Goal: Task Accomplishment & Management: Complete application form

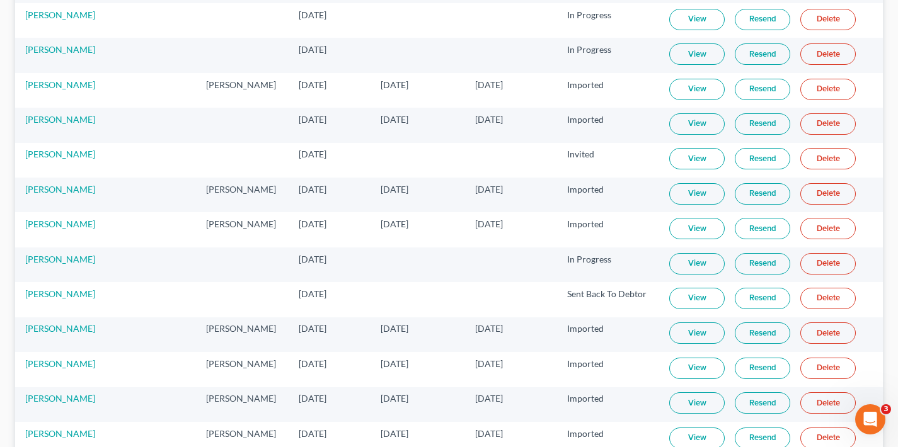
scroll to position [1551, 0]
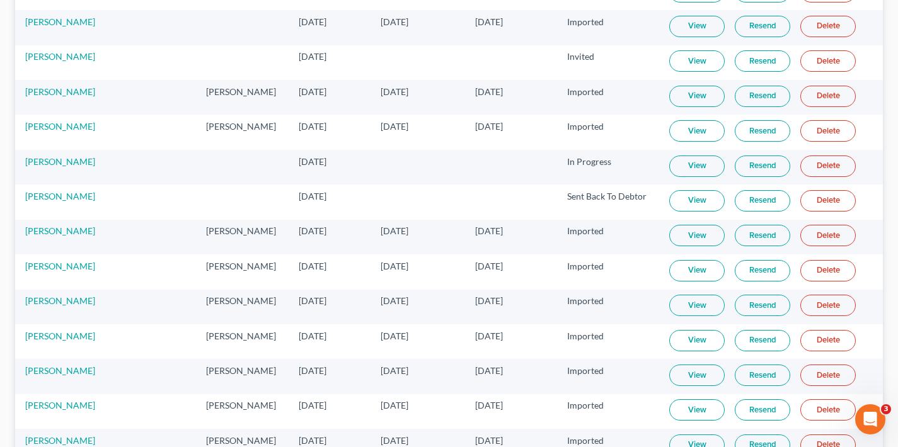
click at [745, 60] on link "Resend" at bounding box center [762, 60] width 55 height 21
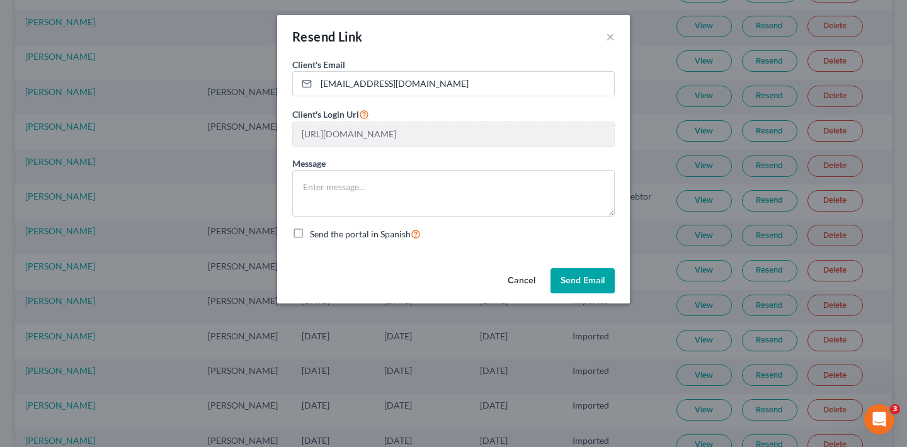
click at [593, 284] on button "Send Email" at bounding box center [583, 280] width 64 height 25
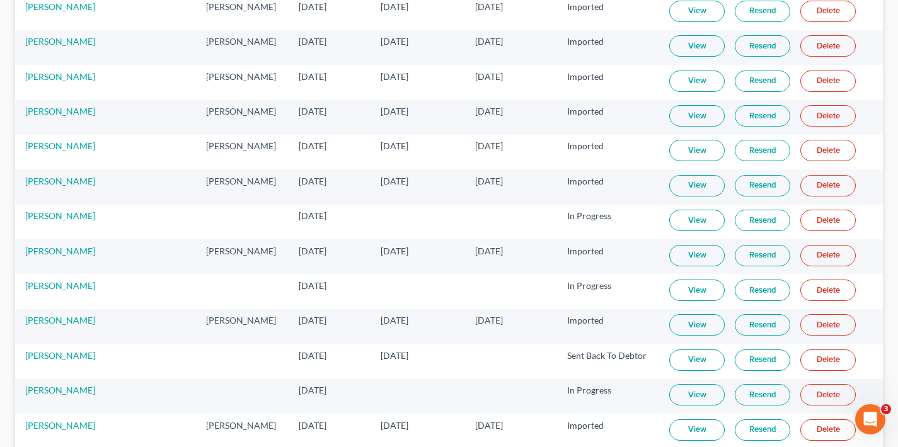
scroll to position [1758, 0]
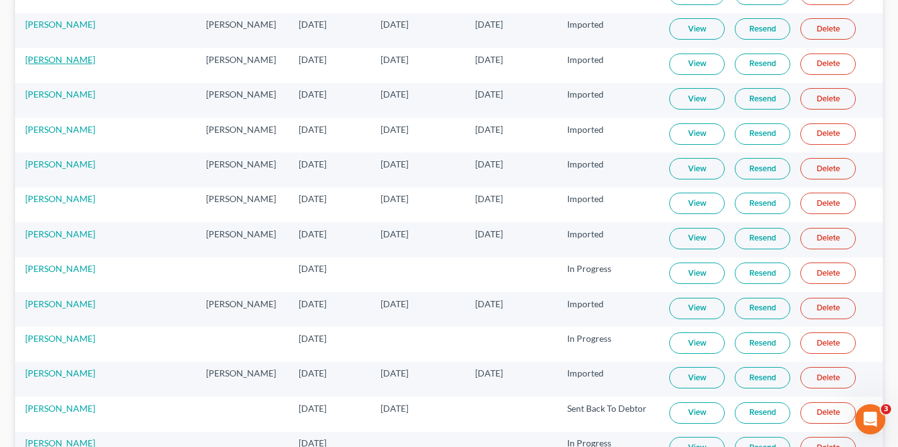
click at [49, 60] on link "[PERSON_NAME]" at bounding box center [60, 59] width 70 height 11
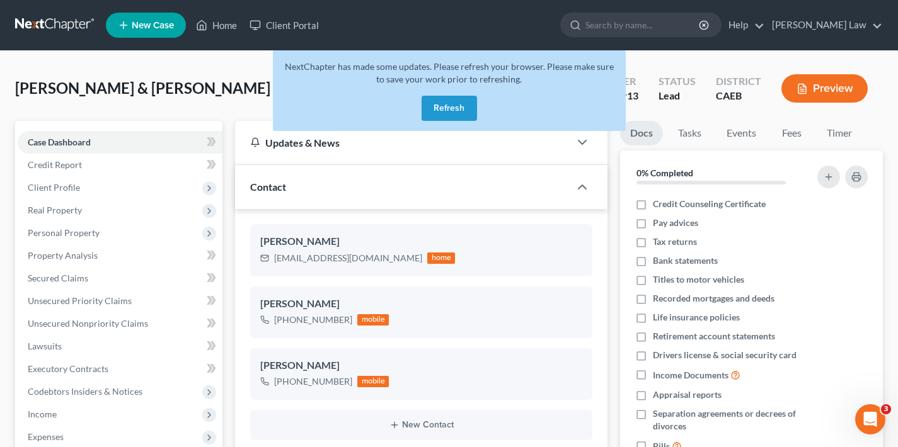
click at [457, 112] on button "Refresh" at bounding box center [449, 108] width 55 height 25
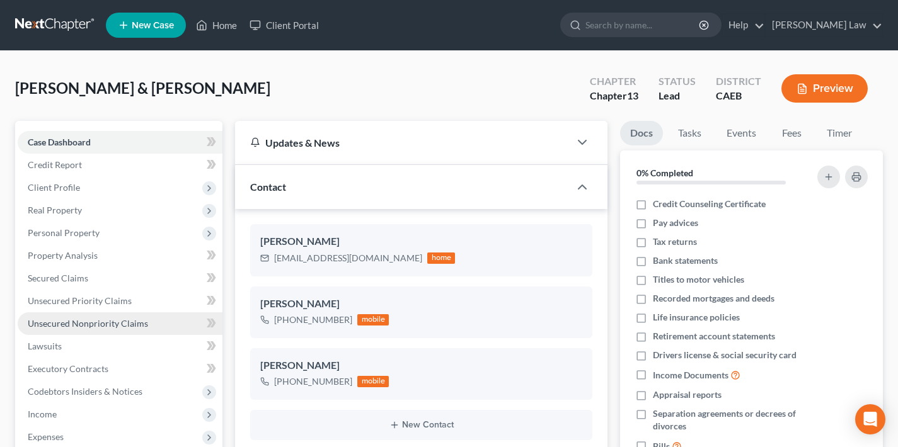
click at [84, 326] on span "Unsecured Nonpriority Claims" at bounding box center [88, 323] width 120 height 11
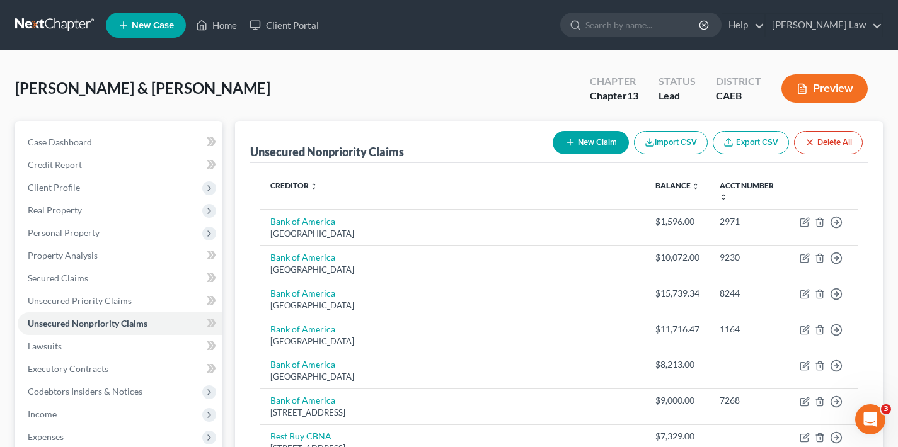
click at [594, 147] on button "New Claim" at bounding box center [591, 142] width 76 height 23
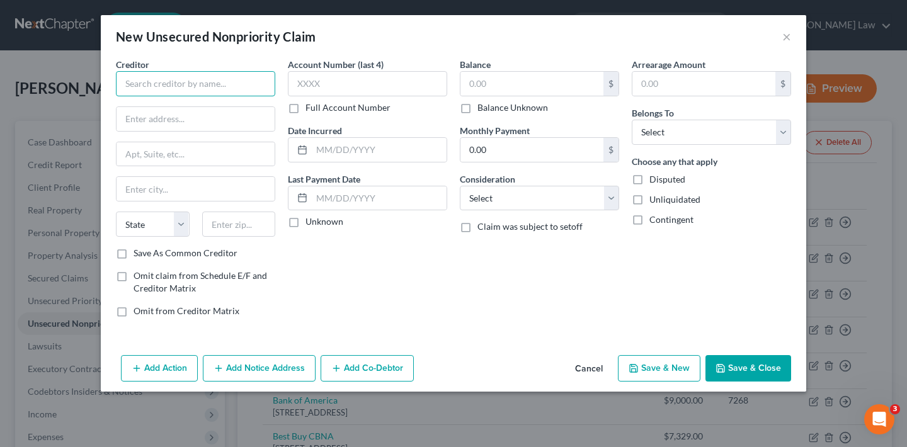
click at [155, 84] on input "text" at bounding box center [195, 83] width 159 height 25
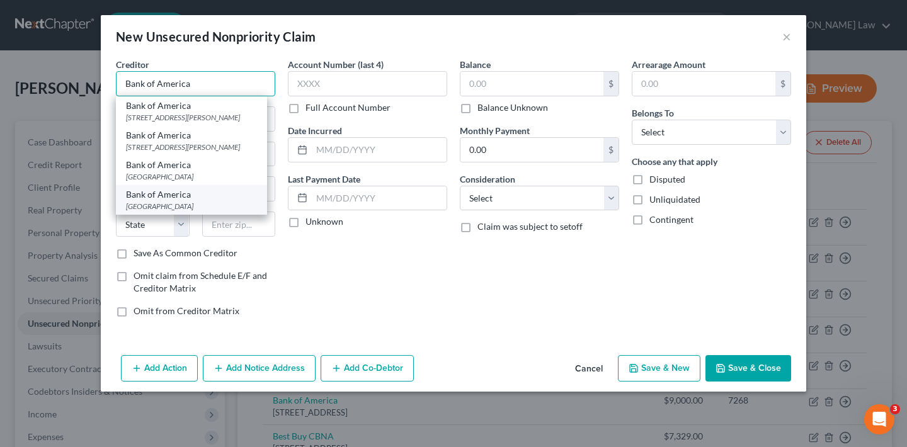
type input "Bank of America"
click at [190, 212] on div "[GEOGRAPHIC_DATA]" at bounding box center [191, 206] width 131 height 11
type input "P O Box 982238"
type input "[GEOGRAPHIC_DATA]"
select select "45"
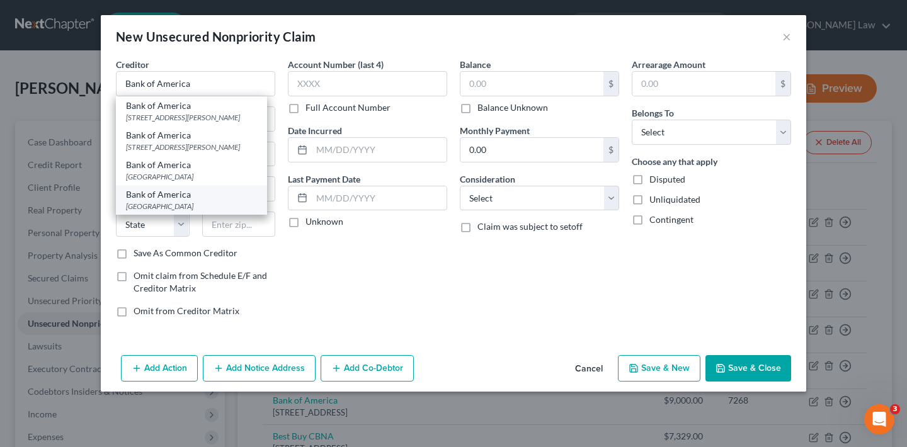
type input "79998"
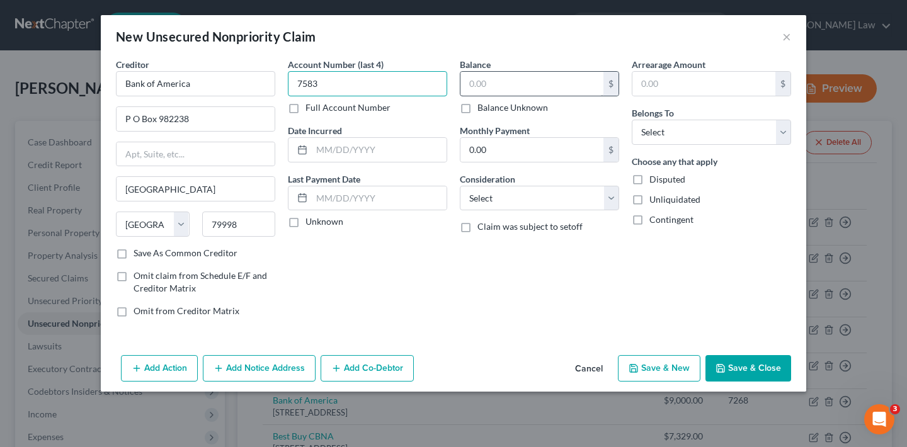
type input "7583"
click at [519, 84] on input "text" at bounding box center [532, 84] width 143 height 24
type input "7,056"
select select "2"
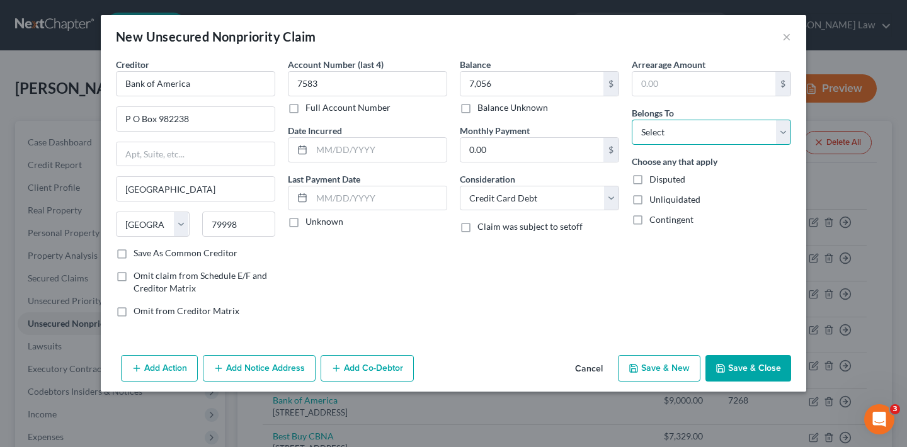
select select "1"
click at [757, 368] on button "Save & Close" at bounding box center [749, 368] width 86 height 26
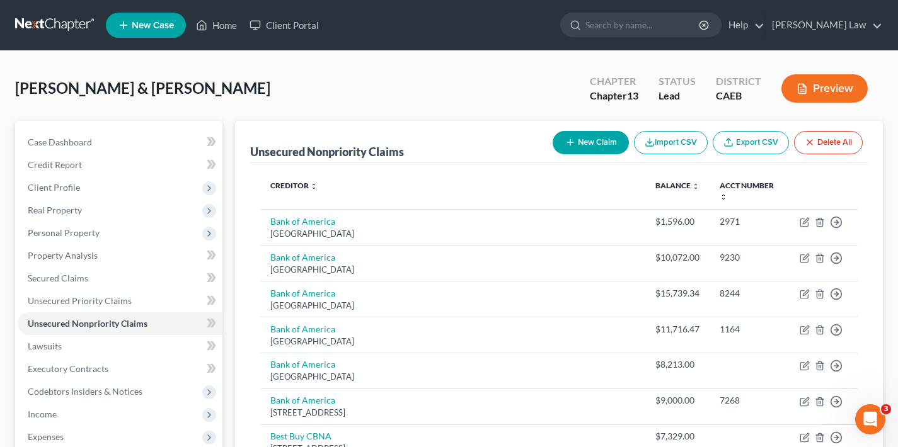
click at [592, 142] on button "New Claim" at bounding box center [591, 142] width 76 height 23
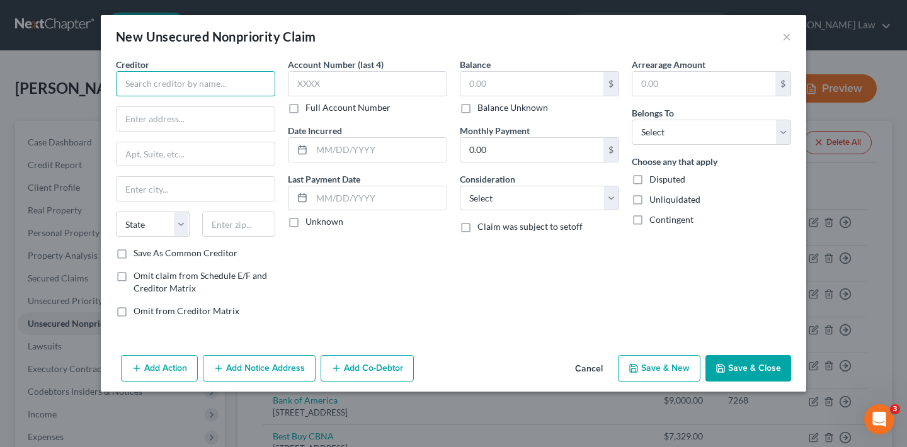
click at [235, 82] on input "text" at bounding box center [195, 83] width 159 height 25
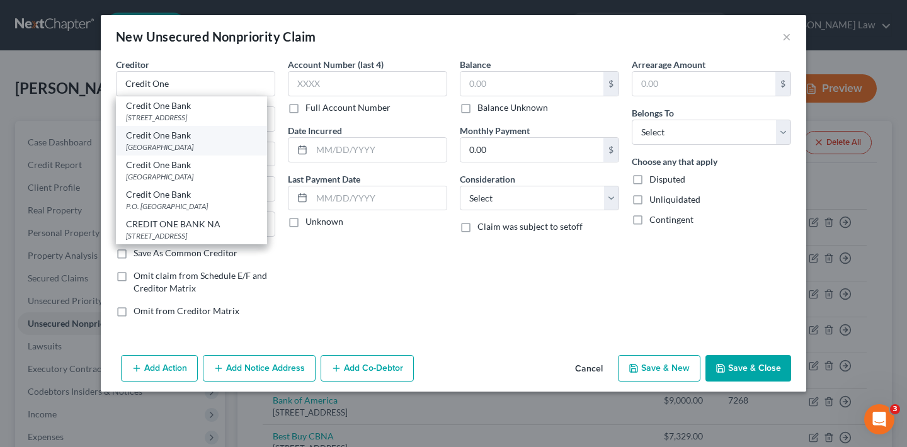
click at [200, 142] on div "[GEOGRAPHIC_DATA]" at bounding box center [191, 147] width 131 height 11
type input "Credit One Bank"
type input "P O Box 98872"
type input "[GEOGRAPHIC_DATA]"
select select "31"
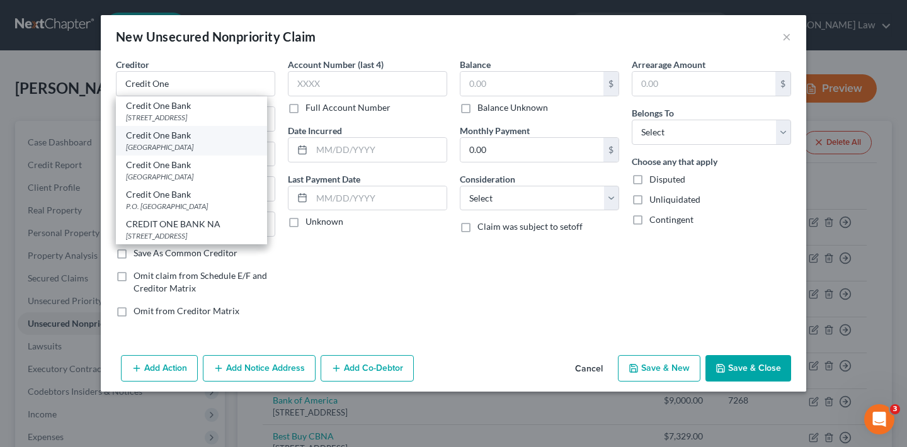
type input "89193"
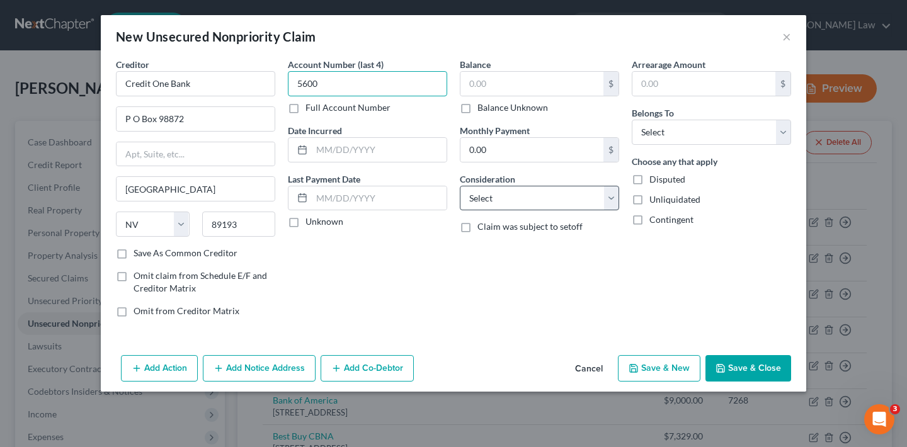
type input "5600"
select select "2"
select select "1"
click at [548, 82] on input "text" at bounding box center [532, 84] width 143 height 24
type input "1,493"
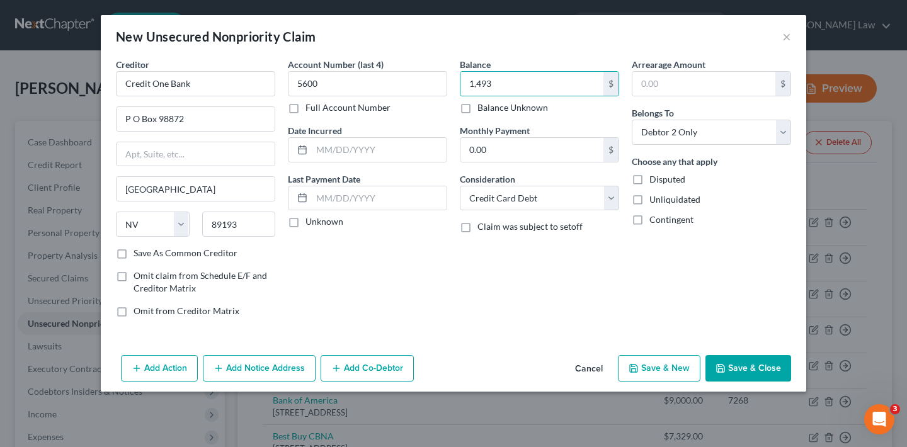
click at [738, 374] on button "Save & Close" at bounding box center [749, 368] width 86 height 26
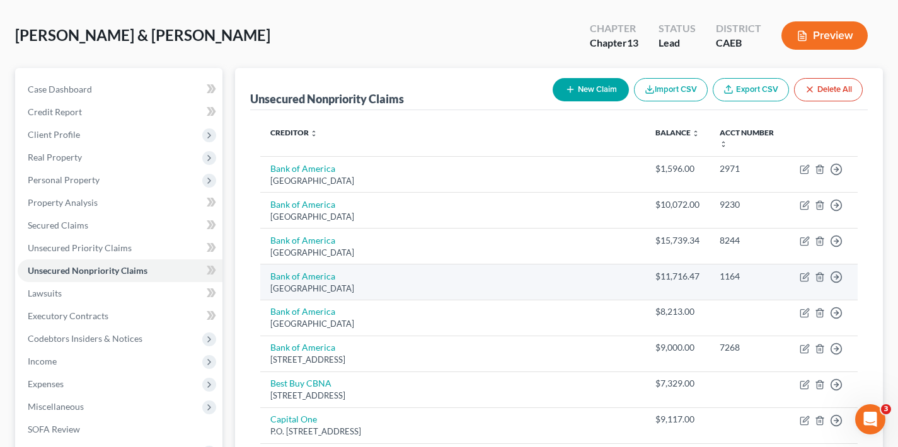
scroll to position [42, 0]
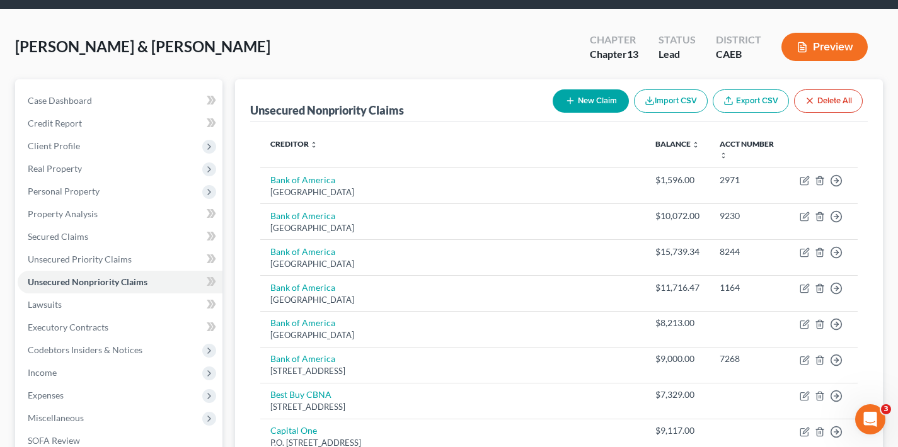
click at [595, 103] on button "New Claim" at bounding box center [591, 100] width 76 height 23
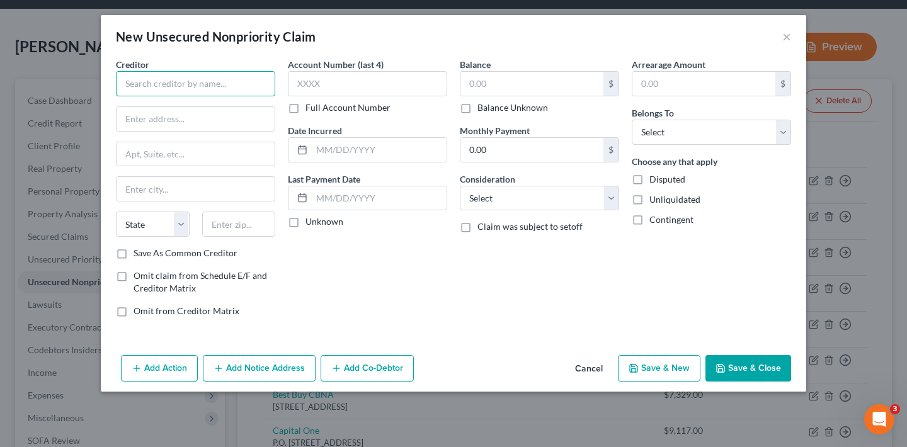
click at [221, 83] on input "text" at bounding box center [195, 83] width 159 height 25
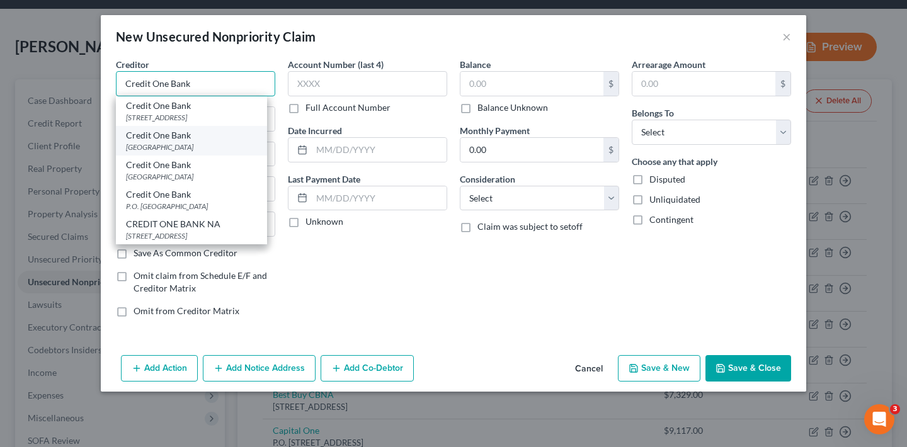
type input "Credit One Bank"
click at [209, 147] on div "[GEOGRAPHIC_DATA]" at bounding box center [191, 147] width 131 height 11
type input "P O Box 98872"
type input "[GEOGRAPHIC_DATA]"
select select "31"
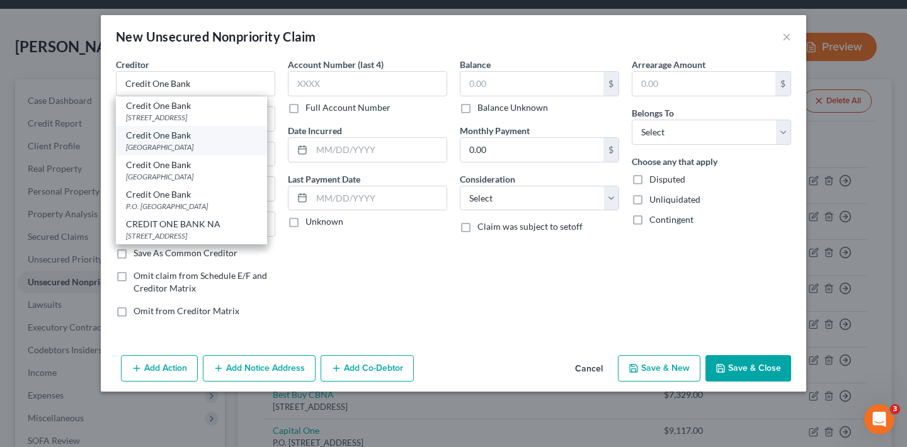
type input "89193"
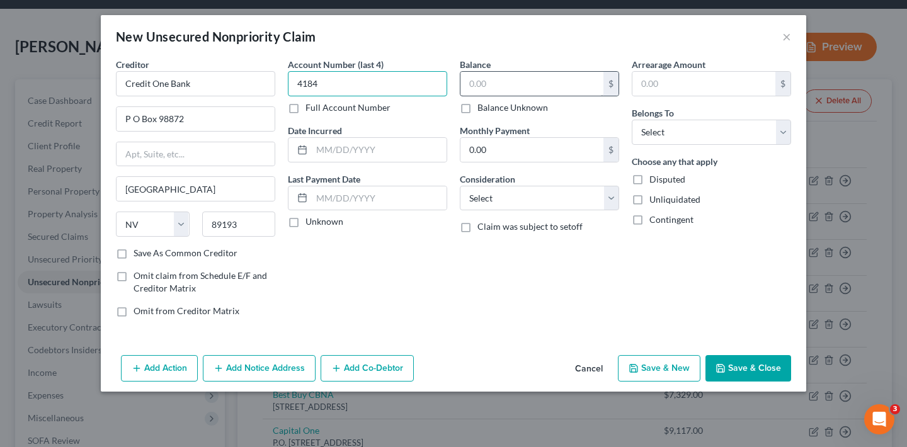
type input "4184"
click at [522, 89] on input "text" at bounding box center [532, 84] width 143 height 24
type input "1,249"
select select "2"
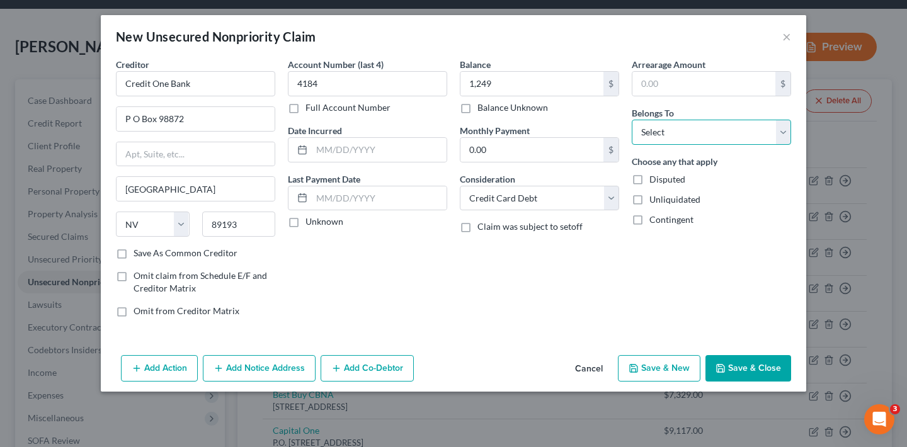
select select "1"
click at [749, 361] on button "Save & Close" at bounding box center [749, 368] width 86 height 26
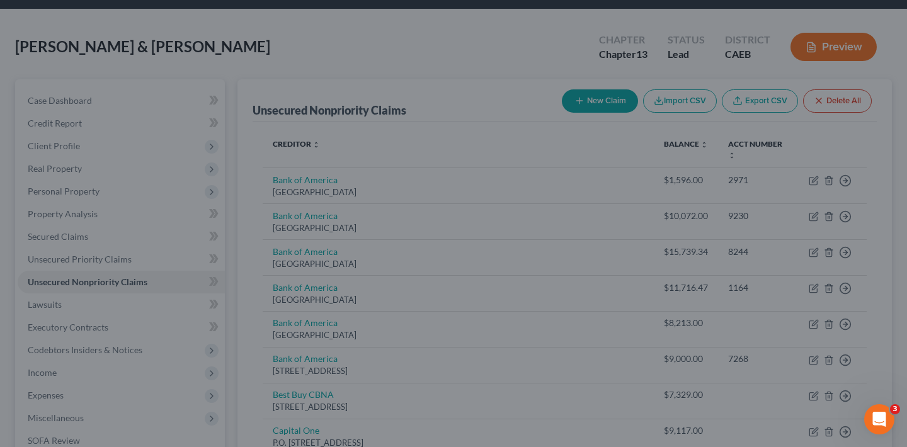
type input "1,249.00"
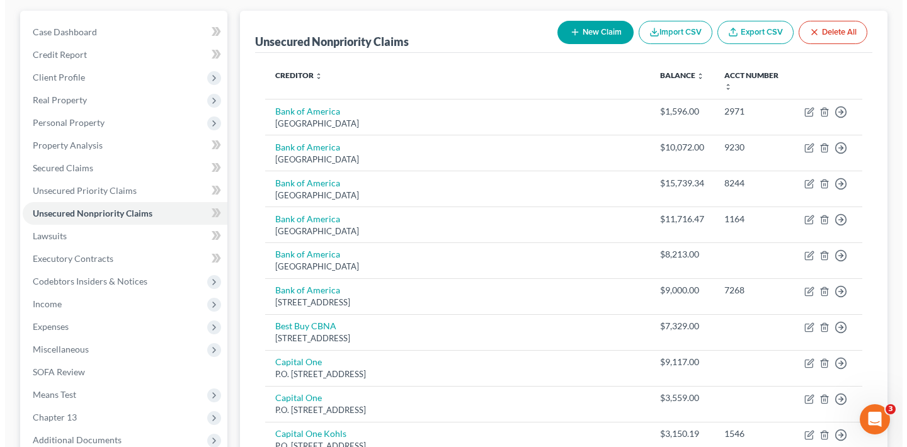
scroll to position [0, 0]
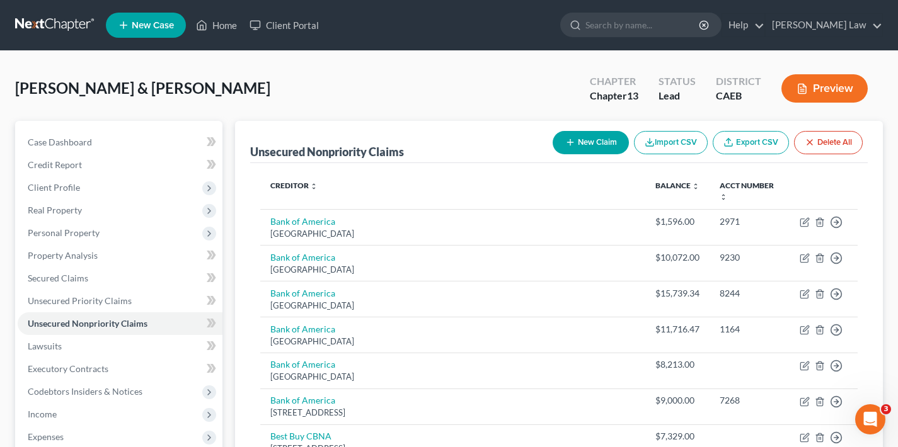
click at [597, 142] on button "New Claim" at bounding box center [591, 142] width 76 height 23
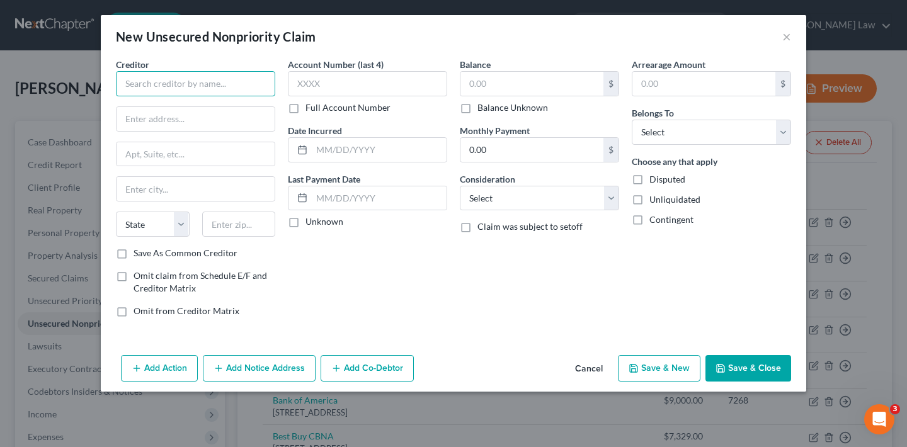
click at [229, 84] on input "text" at bounding box center [195, 83] width 159 height 25
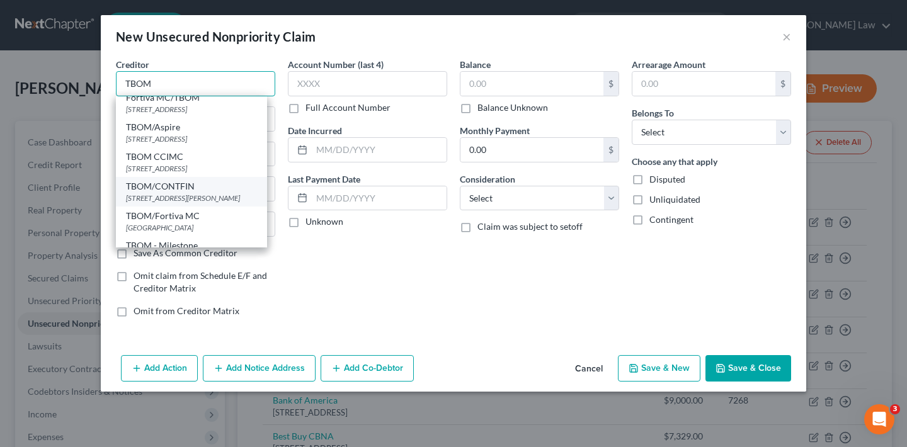
scroll to position [43, 0]
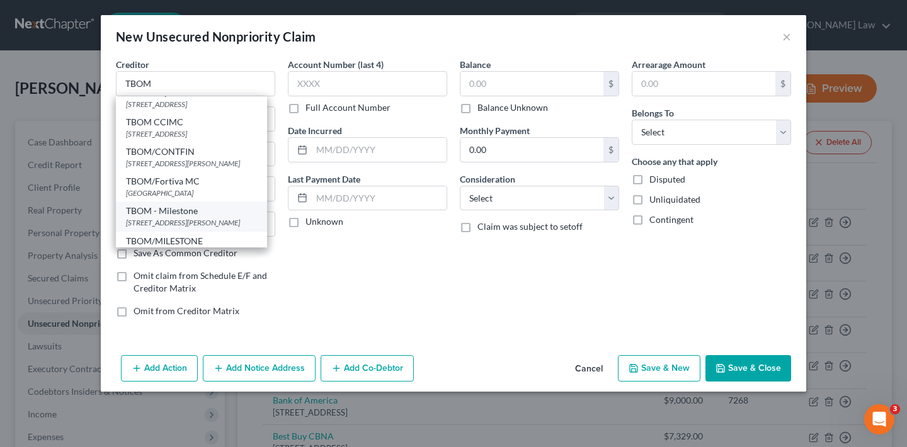
click at [191, 228] on div "[STREET_ADDRESS][PERSON_NAME]" at bounding box center [191, 222] width 131 height 11
type input "TBOM - Milestone"
type input "[STREET_ADDRESS]"
type input "[PERSON_NAME]"
select select "26"
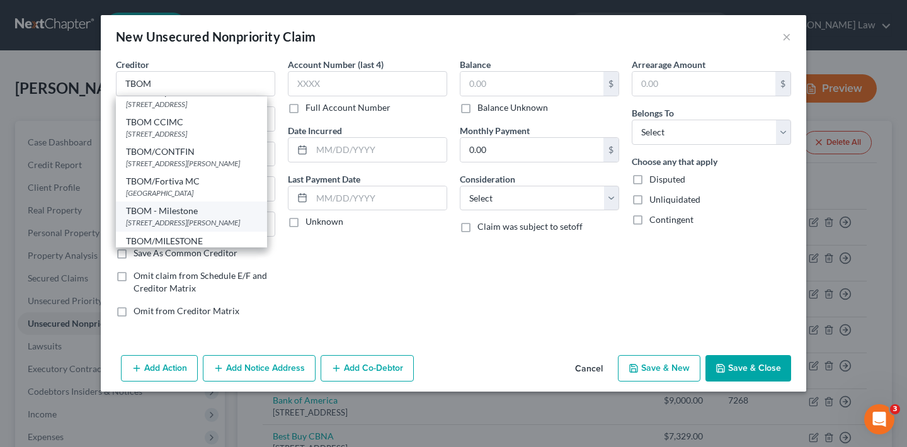
type input "65459"
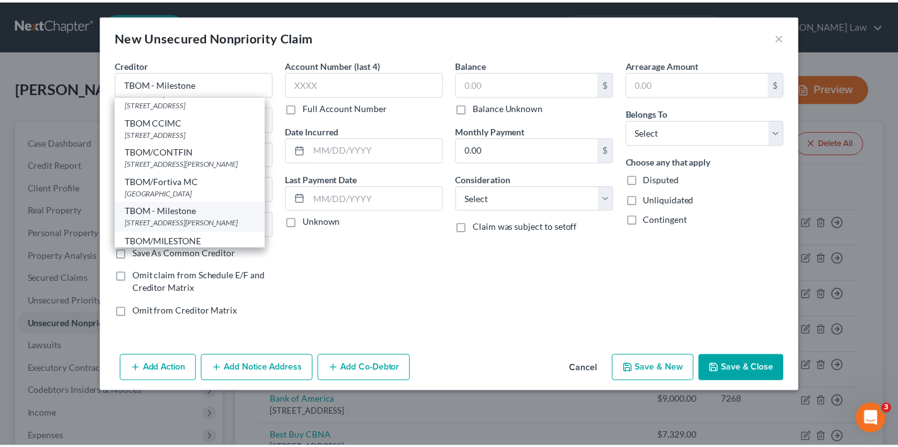
scroll to position [0, 0]
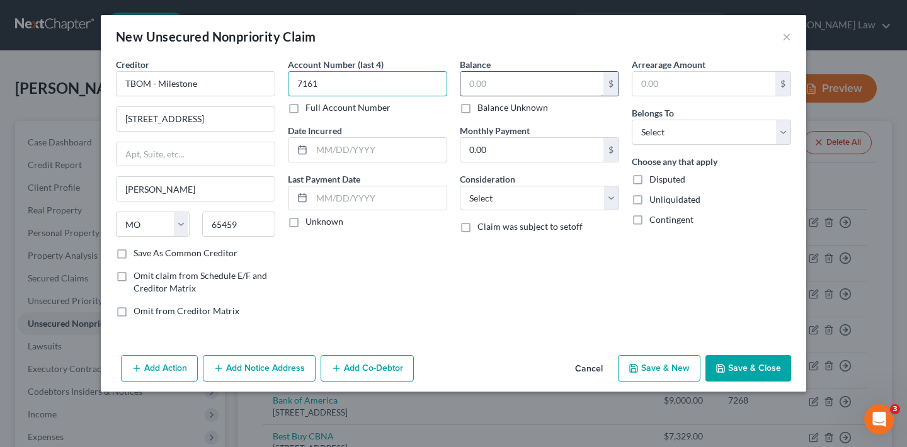
type input "7161"
click at [521, 83] on input "text" at bounding box center [532, 84] width 143 height 24
type input "1,027"
select select "1"
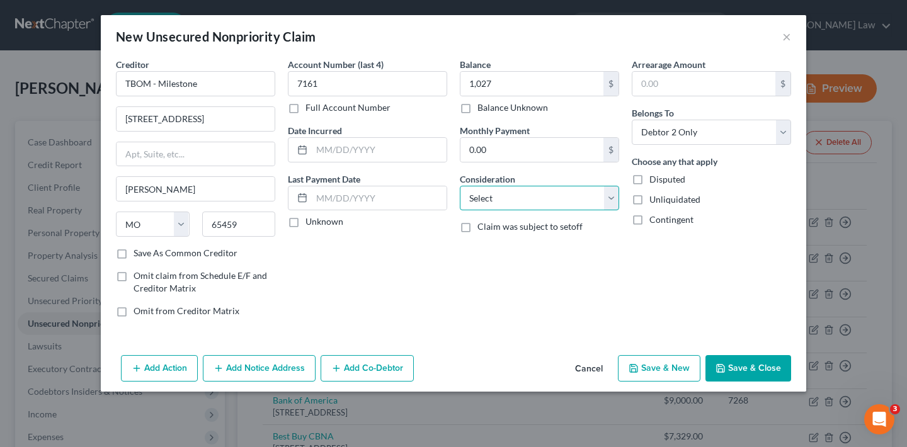
select select "2"
click at [756, 365] on button "Save & Close" at bounding box center [749, 368] width 86 height 26
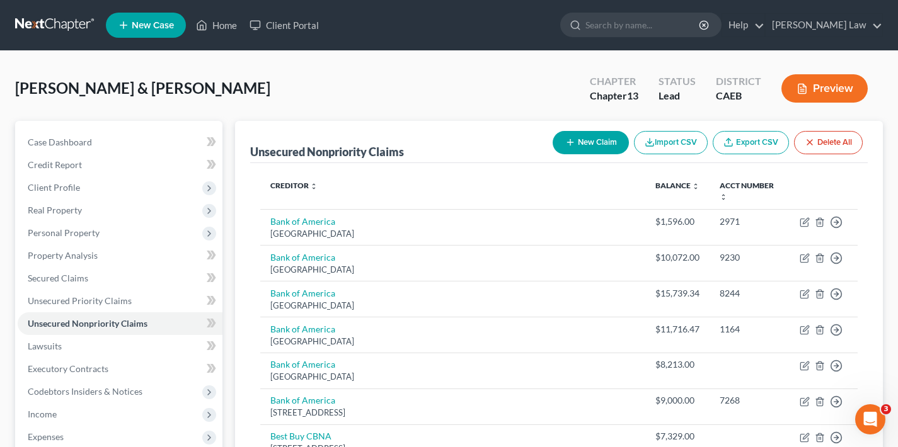
click at [589, 139] on button "New Claim" at bounding box center [591, 142] width 76 height 23
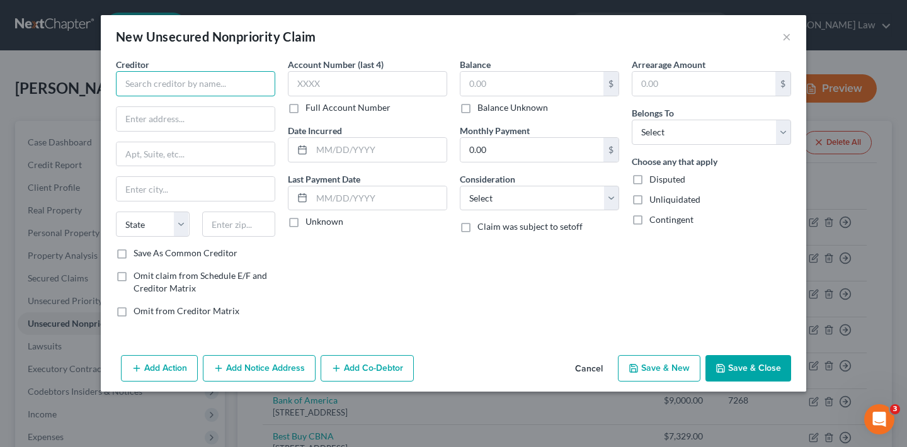
click at [214, 84] on input "text" at bounding box center [195, 83] width 159 height 25
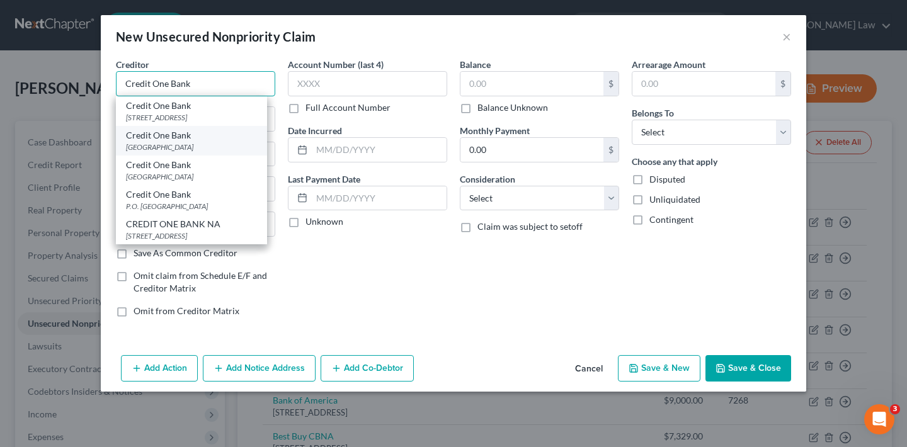
type input "Credit One Bank"
click at [201, 139] on div "Credit One Bank" at bounding box center [191, 135] width 131 height 13
type input "P O Box 98872"
type input "[GEOGRAPHIC_DATA]"
select select "31"
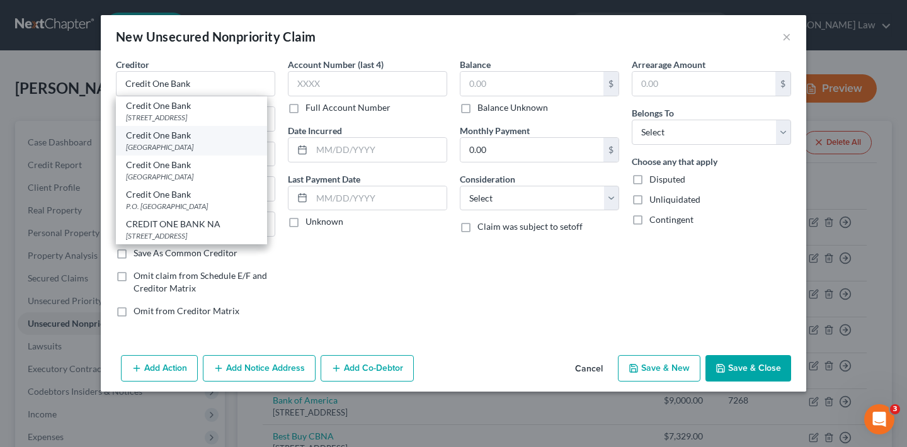
type input "89193"
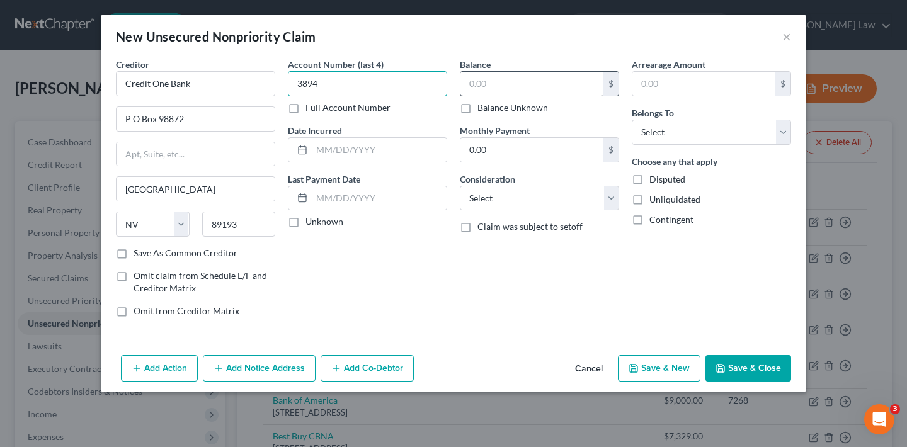
type input "3894"
click at [502, 81] on input "text" at bounding box center [532, 84] width 143 height 24
type input "583"
select select "2"
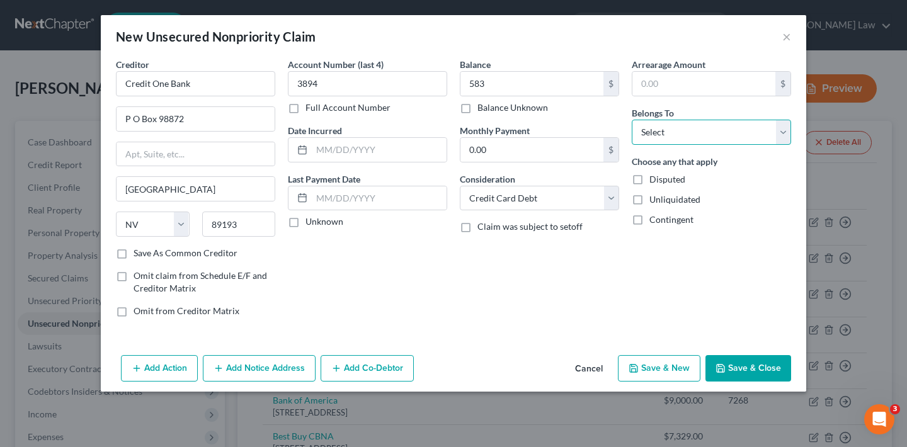
select select "1"
click at [768, 369] on button "Save & Close" at bounding box center [749, 368] width 86 height 26
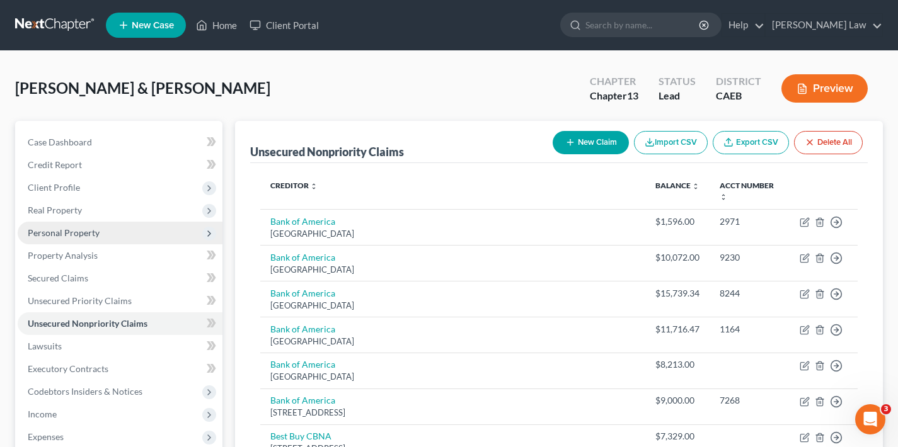
click at [98, 233] on span "Personal Property" at bounding box center [120, 233] width 205 height 23
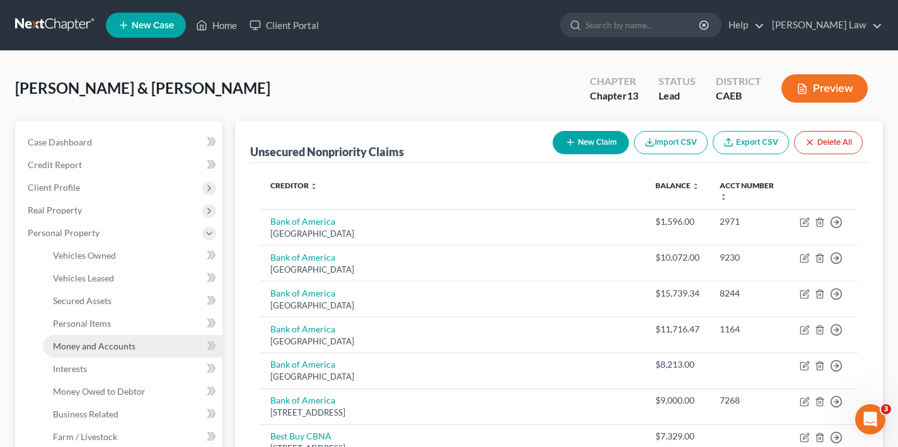
click at [122, 348] on span "Money and Accounts" at bounding box center [94, 346] width 83 height 11
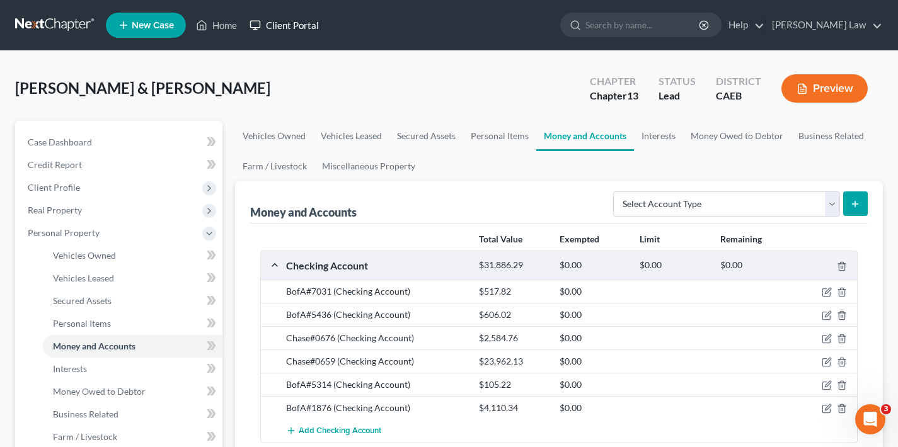
click at [296, 25] on link "Client Portal" at bounding box center [284, 25] width 82 height 23
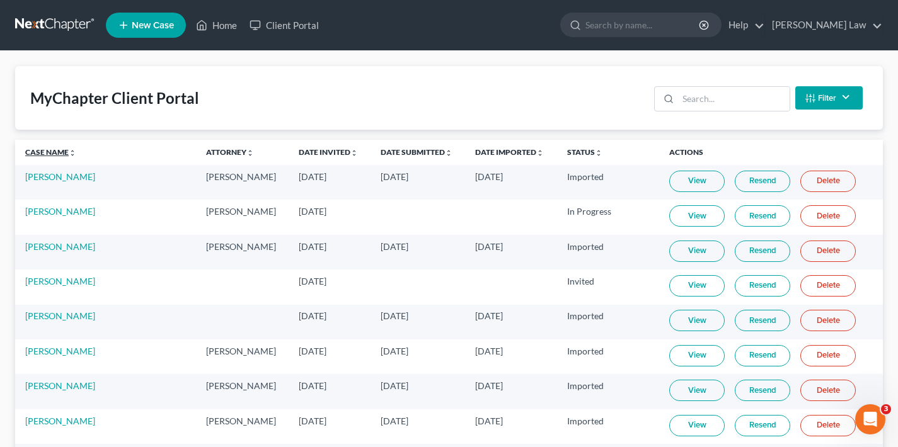
click at [54, 152] on link "Case Name unfold_more expand_more expand_less" at bounding box center [50, 151] width 51 height 9
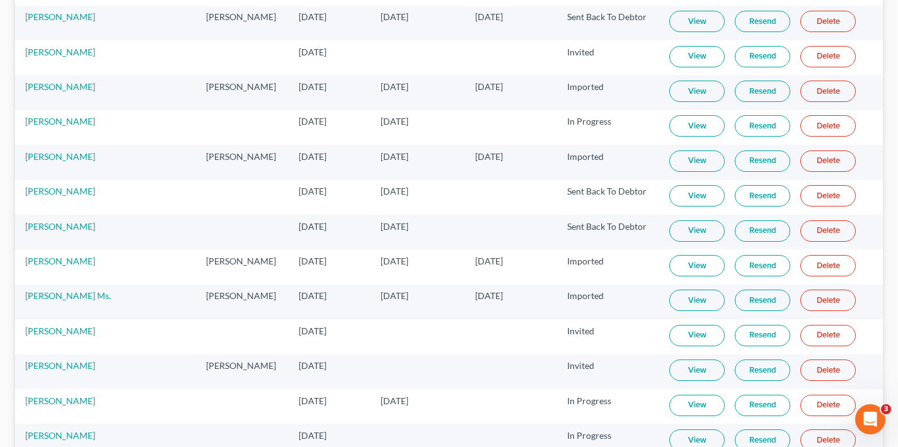
scroll to position [856, 0]
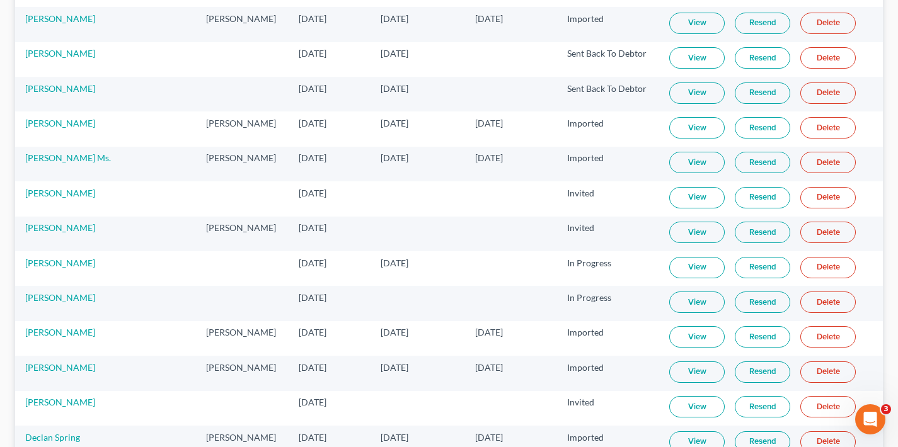
click at [676, 269] on link "View" at bounding box center [696, 267] width 55 height 21
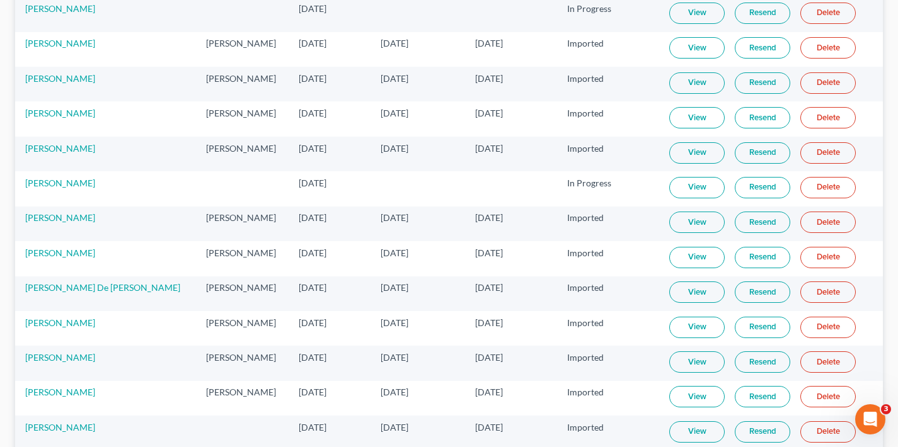
scroll to position [2914, 0]
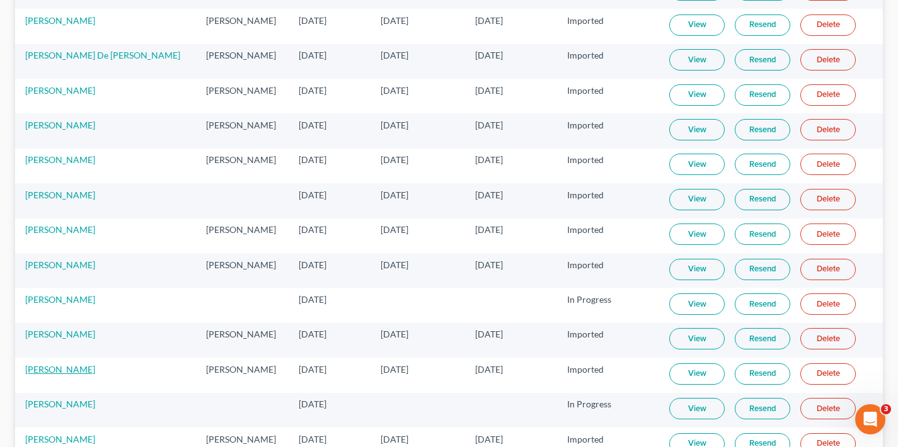
click at [55, 370] on link "[PERSON_NAME]" at bounding box center [60, 369] width 70 height 11
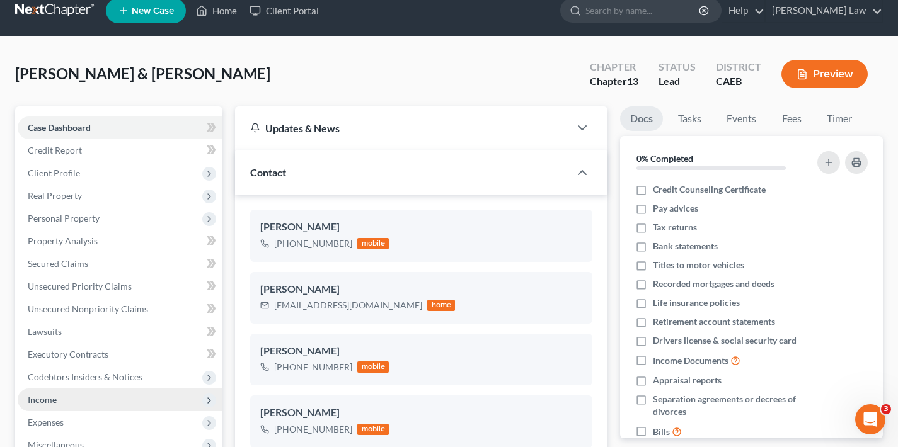
scroll to position [114, 0]
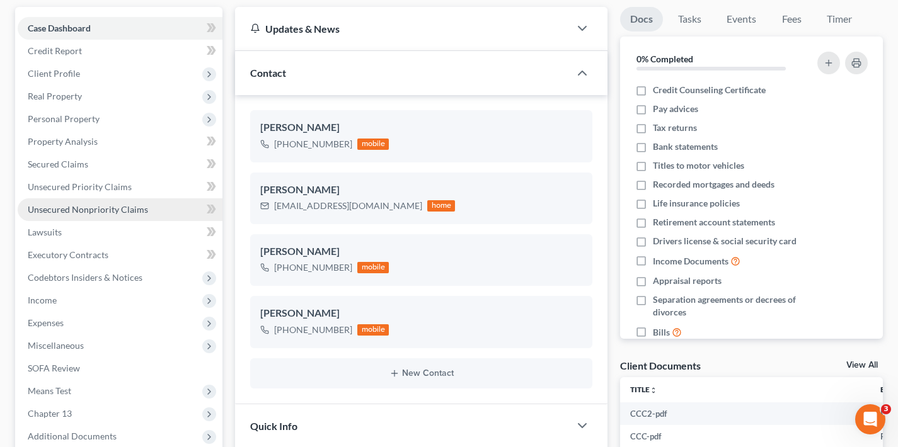
click at [84, 209] on span "Unsecured Nonpriority Claims" at bounding box center [88, 209] width 120 height 11
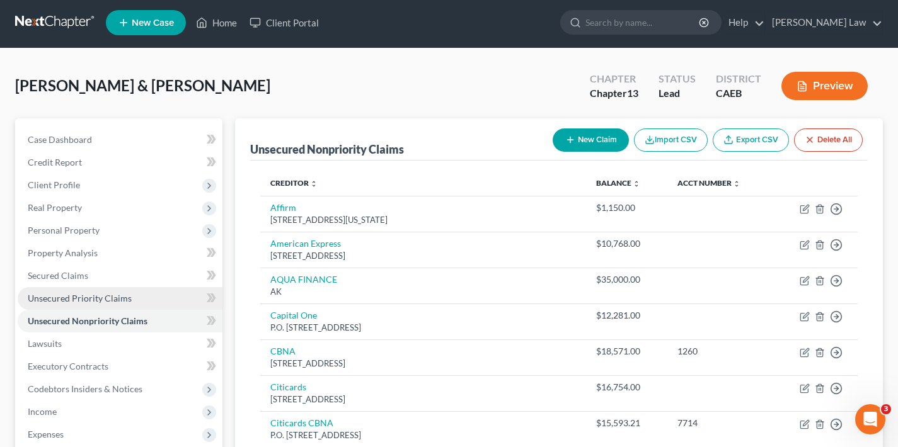
scroll to position [222, 0]
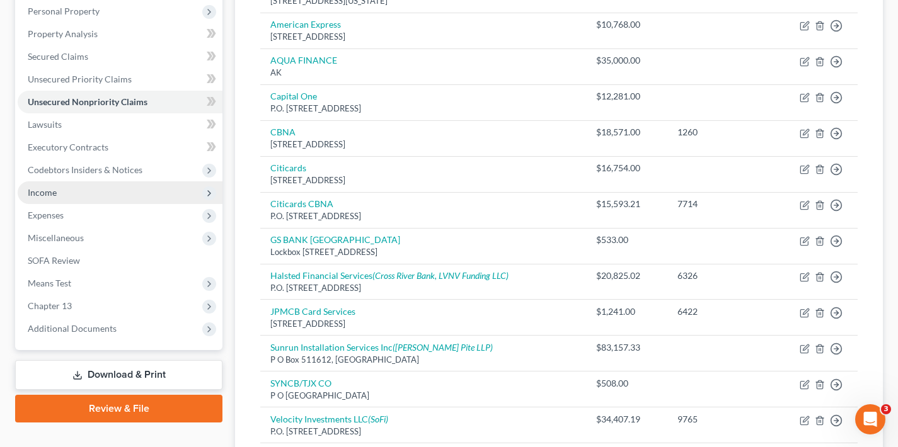
click at [67, 192] on span "Income" at bounding box center [120, 192] width 205 height 23
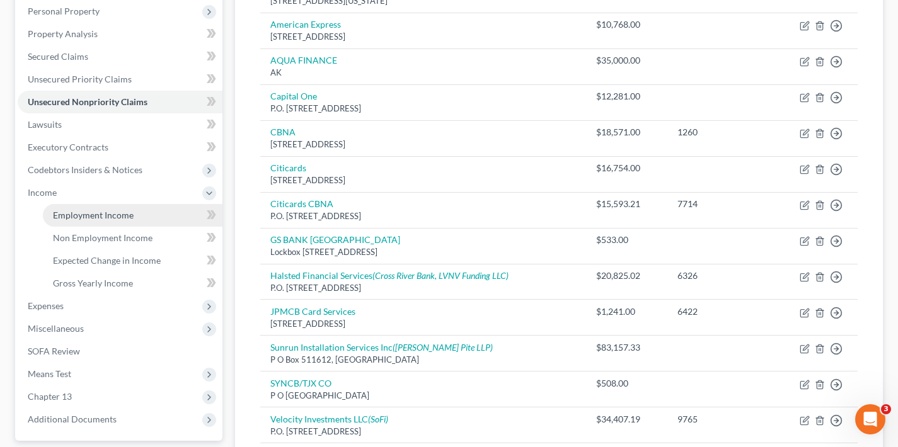
click at [96, 221] on link "Employment Income" at bounding box center [133, 215] width 180 height 23
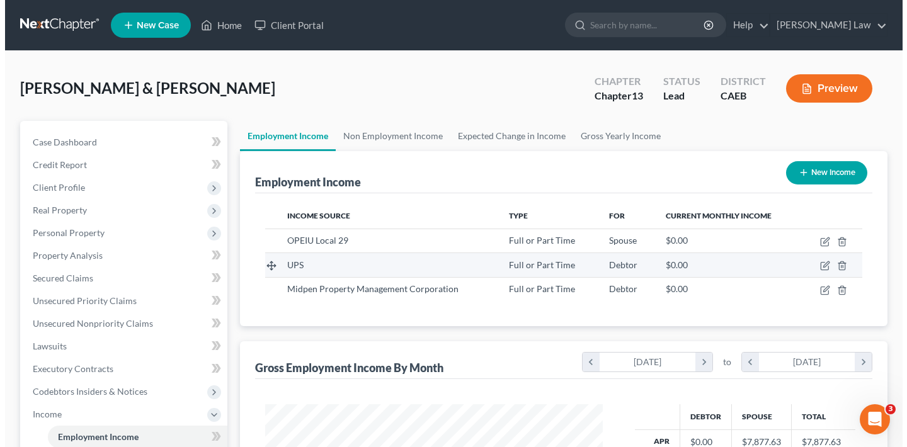
scroll to position [226, 363]
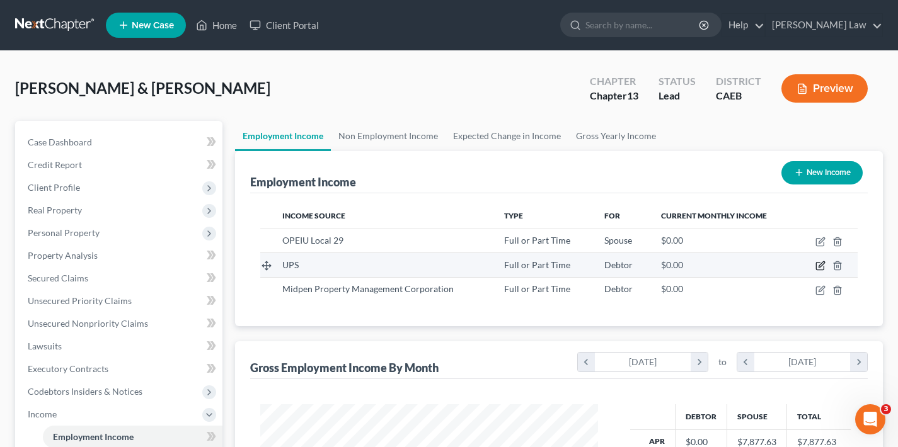
click at [821, 265] on icon "button" at bounding box center [820, 266] width 10 height 10
select select "0"
select select "4"
select select "3"
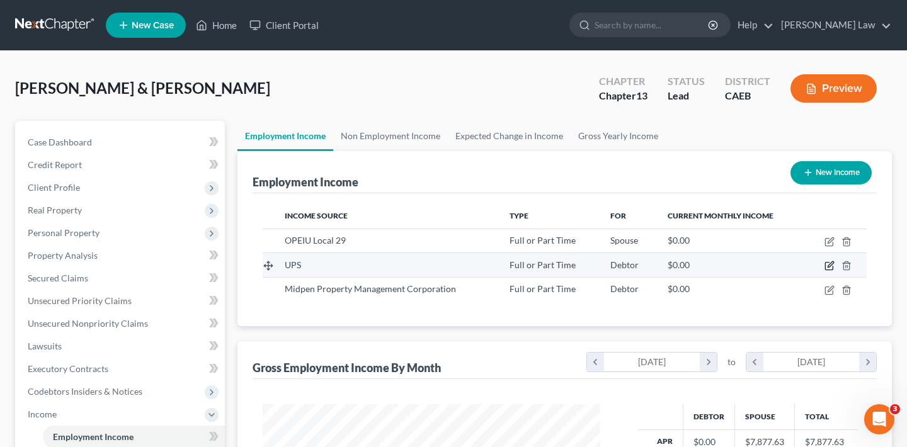
scroll to position [226, 367]
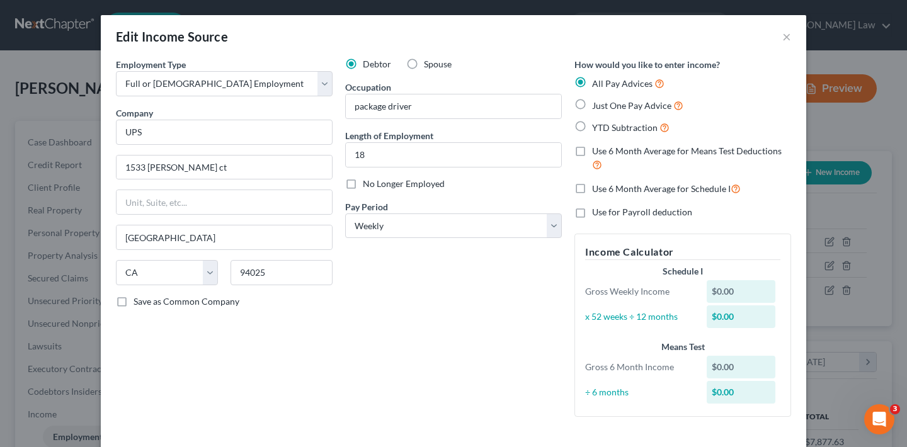
click at [592, 105] on label "Just One Pay Advice" at bounding box center [637, 105] width 91 height 14
click at [597, 105] on input "Just One Pay Advice" at bounding box center [601, 102] width 8 height 8
radio input "true"
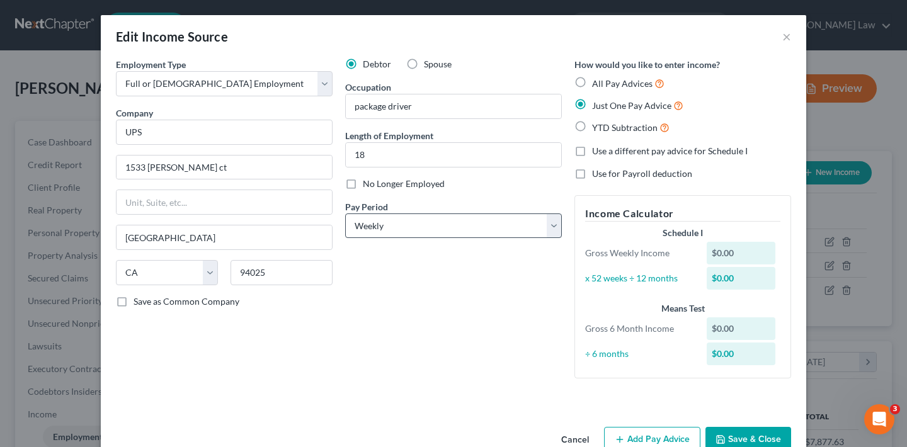
scroll to position [30, 0]
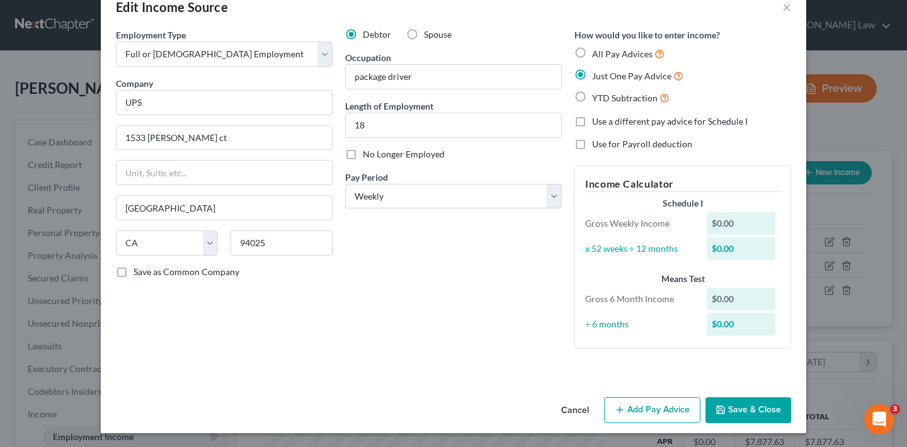
click at [647, 410] on button "Add Pay Advice" at bounding box center [652, 411] width 96 height 26
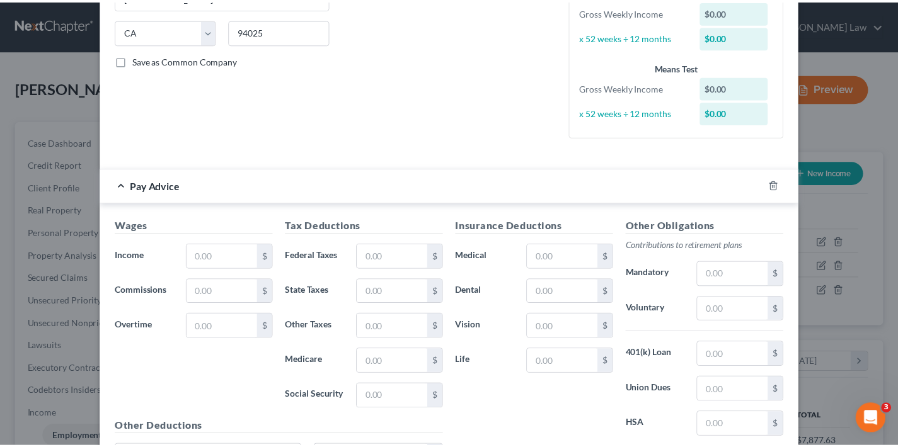
scroll to position [372, 0]
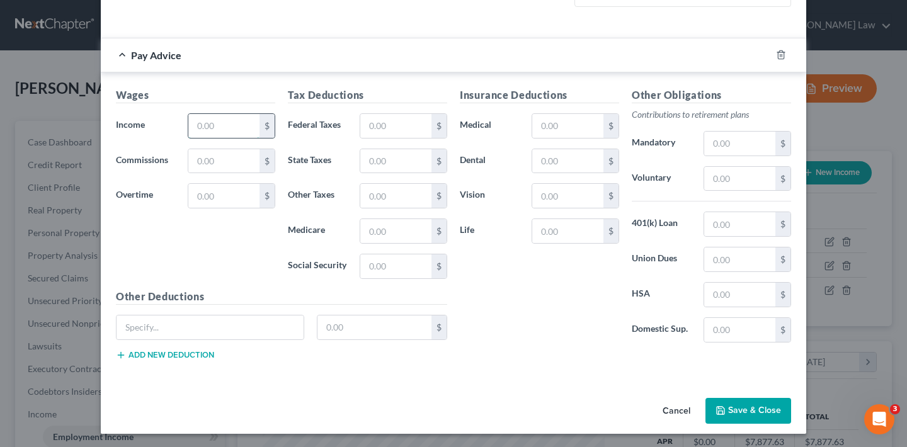
click at [233, 129] on input "text" at bounding box center [223, 126] width 71 height 24
type input "14,748.05"
click at [391, 128] on input "text" at bounding box center [395, 126] width 71 height 24
type input "2,426.88"
click at [726, 265] on input "text" at bounding box center [739, 260] width 71 height 24
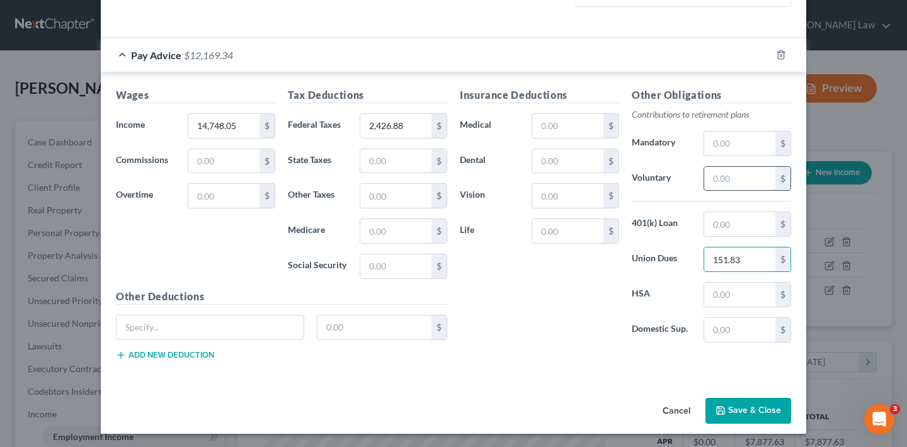
type input "151.83"
click at [732, 180] on input "text" at bounding box center [739, 179] width 71 height 24
type input "2,800.04"
type input "Legal Services"
type input "2.88"
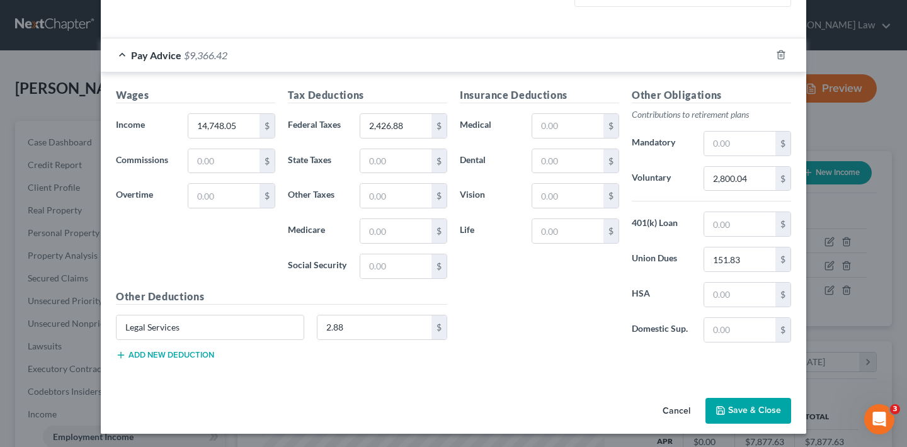
click at [758, 408] on button "Save & Close" at bounding box center [749, 411] width 86 height 26
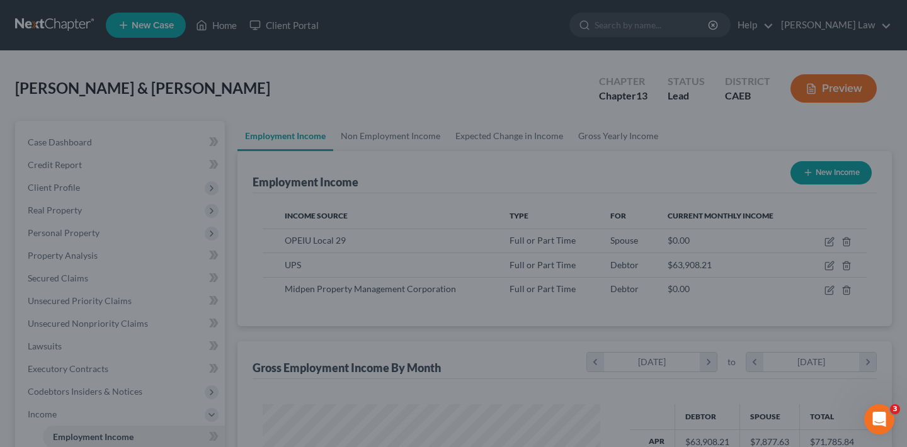
scroll to position [629916, 629778]
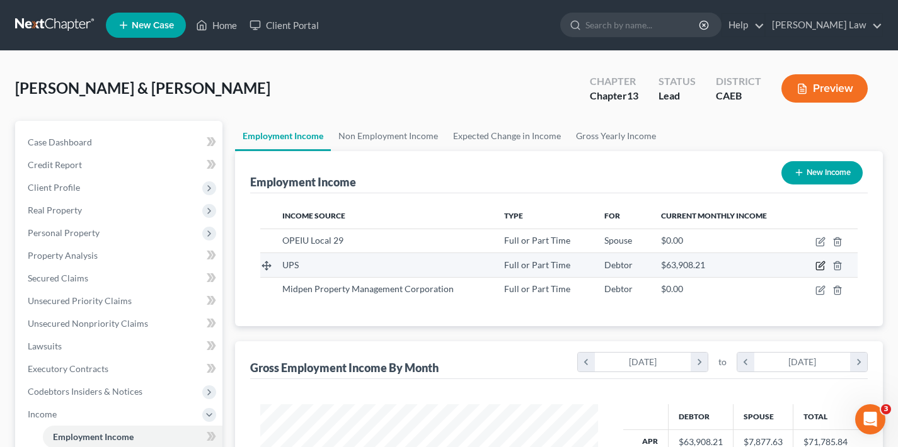
click at [819, 265] on icon "button" at bounding box center [820, 266] width 10 height 10
select select "0"
select select "4"
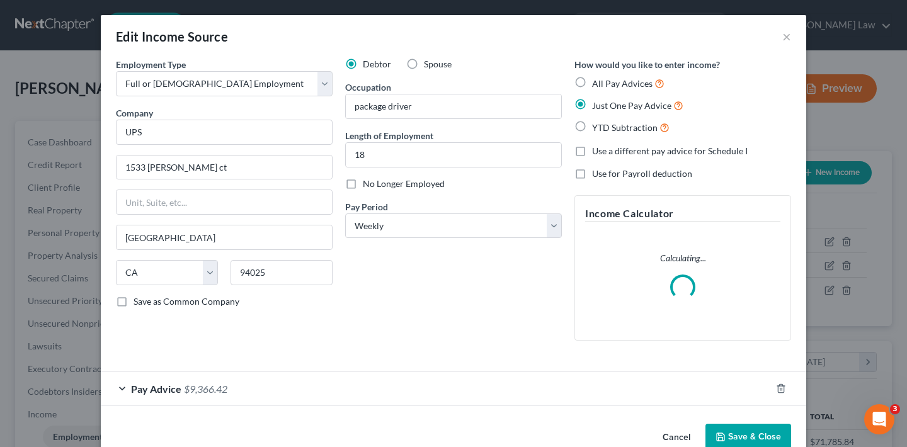
scroll to position [26, 0]
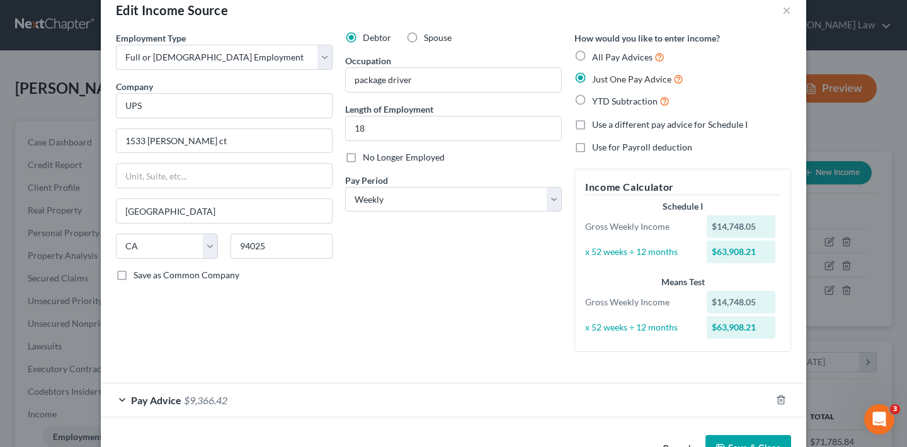
click at [193, 400] on span "$9,366.42" at bounding box center [205, 400] width 43 height 12
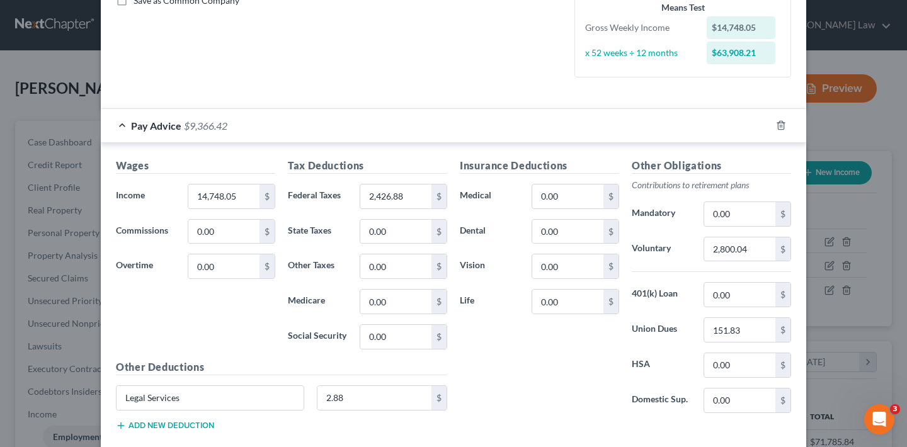
scroll to position [55, 0]
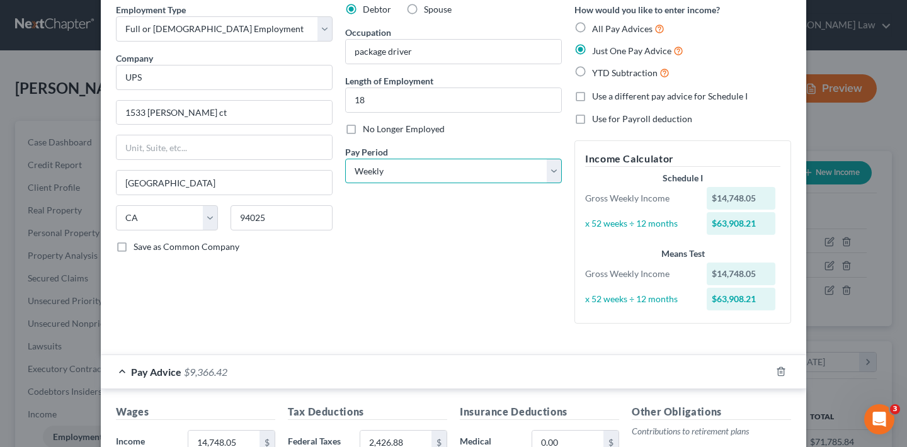
select select "0"
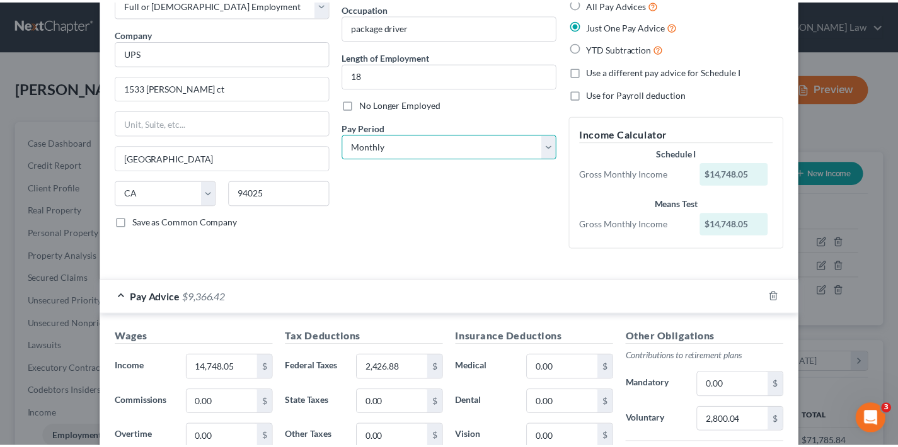
scroll to position [321, 0]
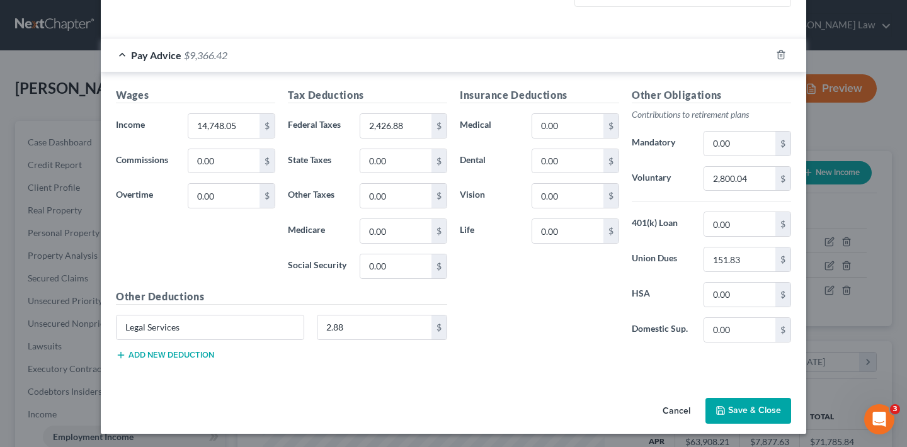
click at [752, 406] on button "Save & Close" at bounding box center [749, 411] width 86 height 26
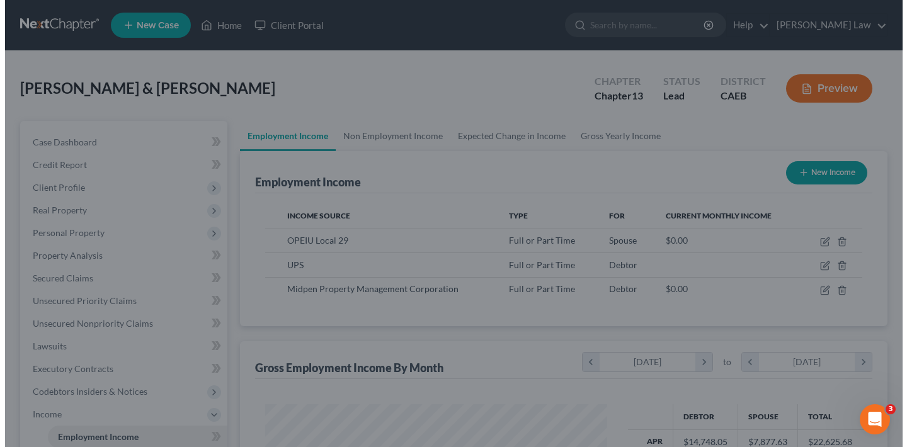
scroll to position [629916, 629778]
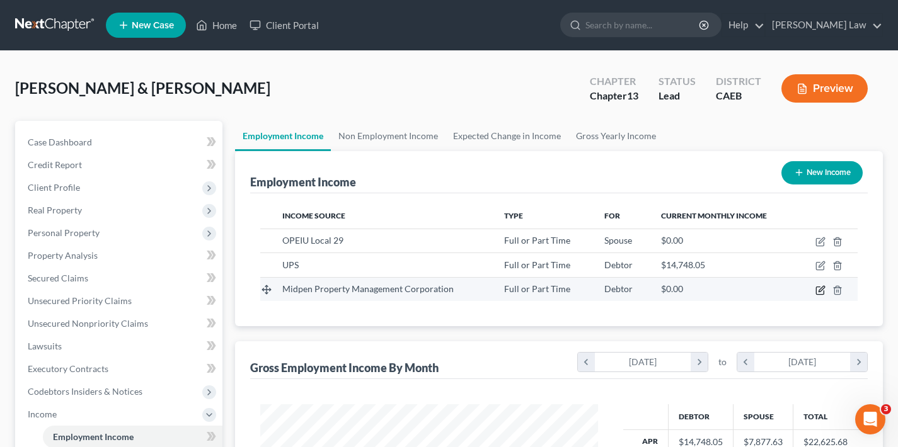
click at [821, 289] on icon "button" at bounding box center [820, 290] width 10 height 10
select select "0"
select select "4"
select select "0"
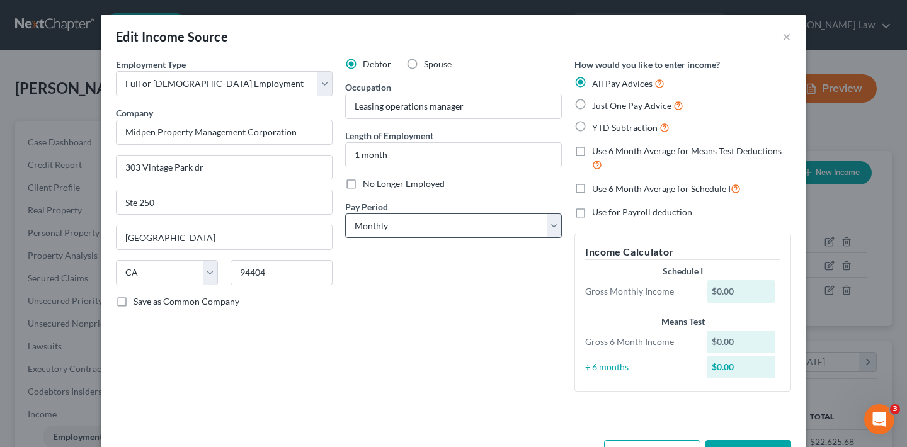
scroll to position [42, 0]
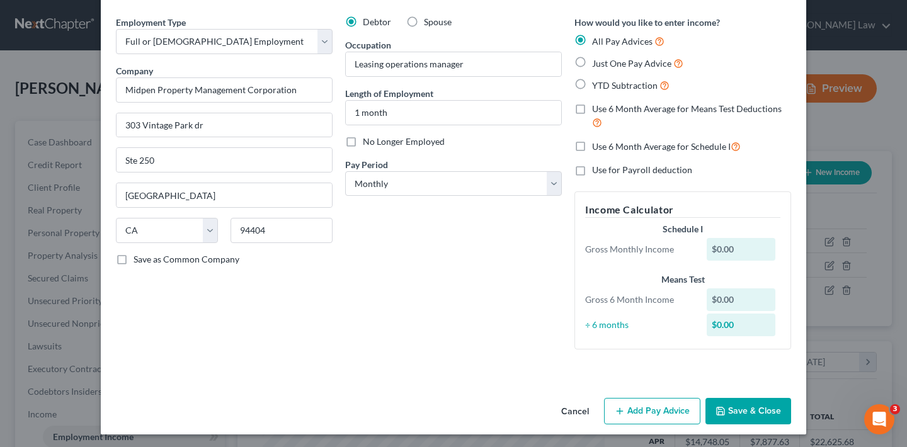
click at [667, 410] on button "Add Pay Advice" at bounding box center [652, 411] width 96 height 26
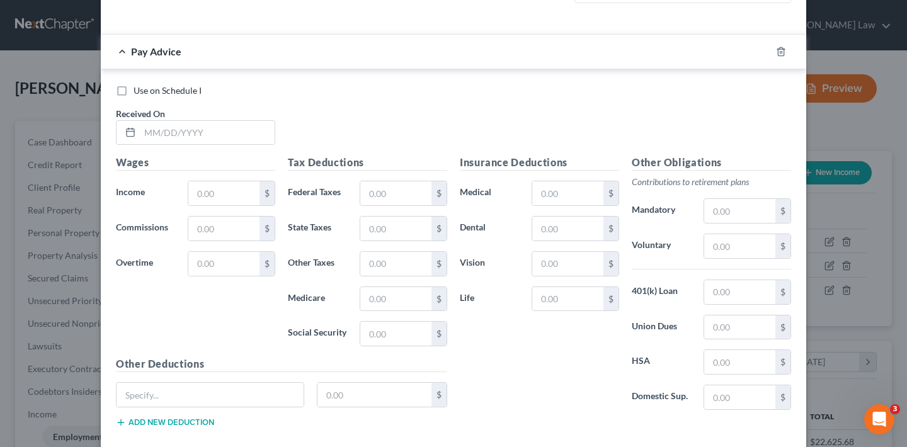
scroll to position [456, 0]
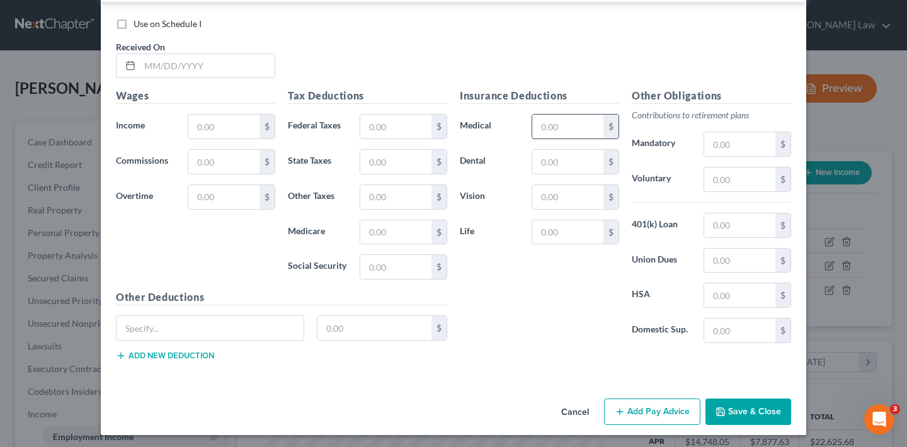
click at [572, 126] on input "text" at bounding box center [567, 127] width 71 height 24
type input "293"
click at [758, 405] on button "Save & Close" at bounding box center [749, 412] width 86 height 26
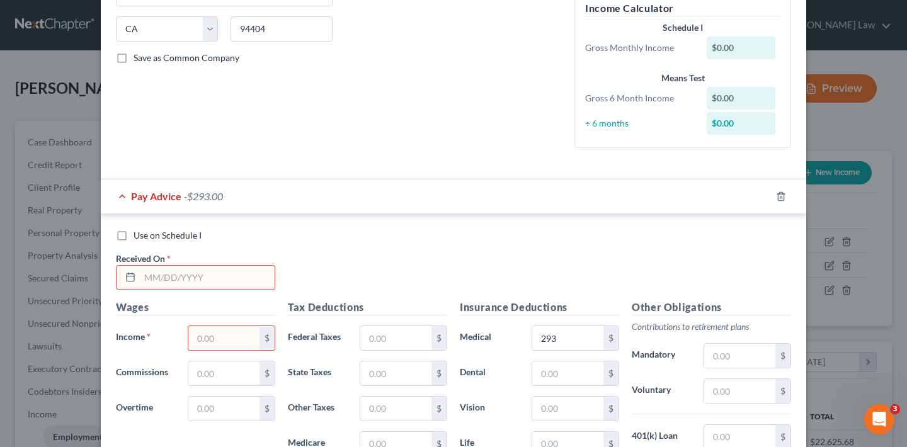
scroll to position [0, 0]
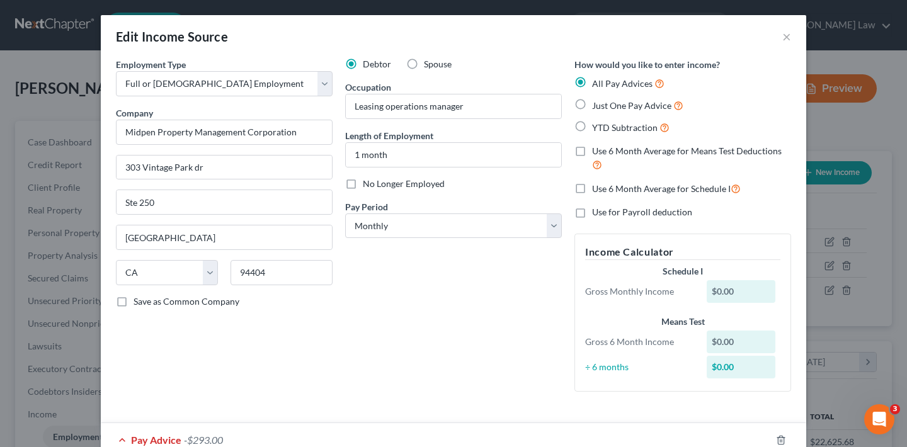
click at [592, 105] on label "Just One Pay Advice" at bounding box center [637, 105] width 91 height 14
click at [597, 105] on input "Just One Pay Advice" at bounding box center [601, 102] width 8 height 8
radio input "true"
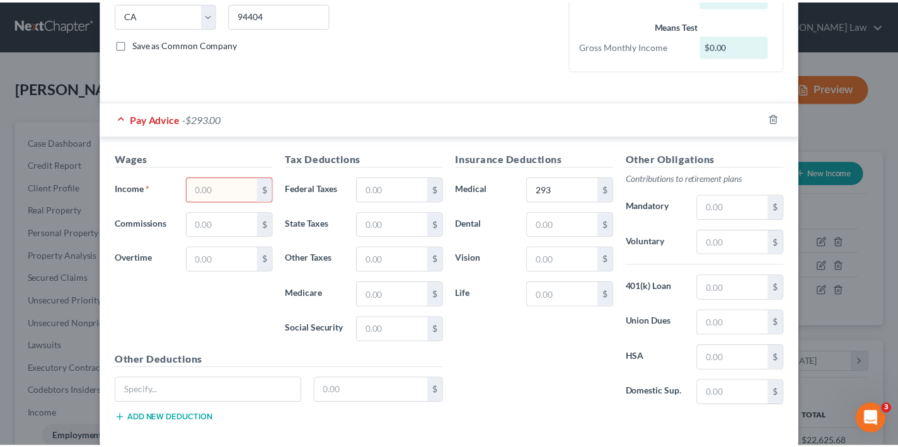
scroll to position [321, 0]
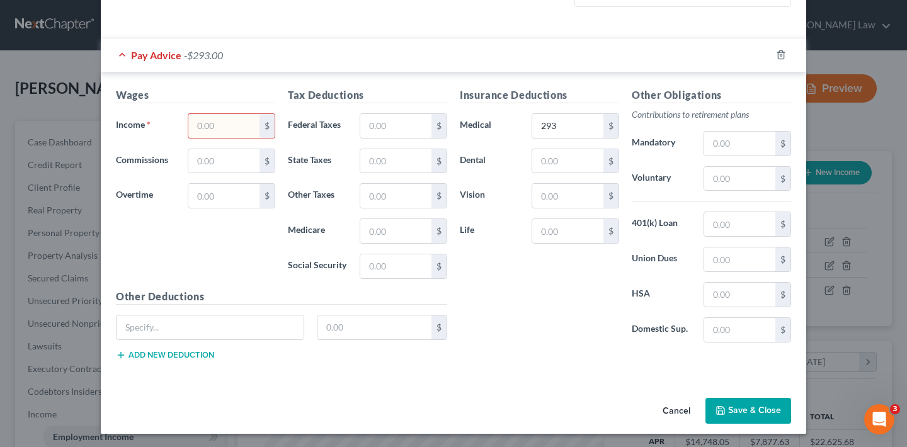
click at [738, 408] on button "Save & Close" at bounding box center [749, 411] width 86 height 26
click at [675, 410] on button "Cancel" at bounding box center [677, 412] width 48 height 25
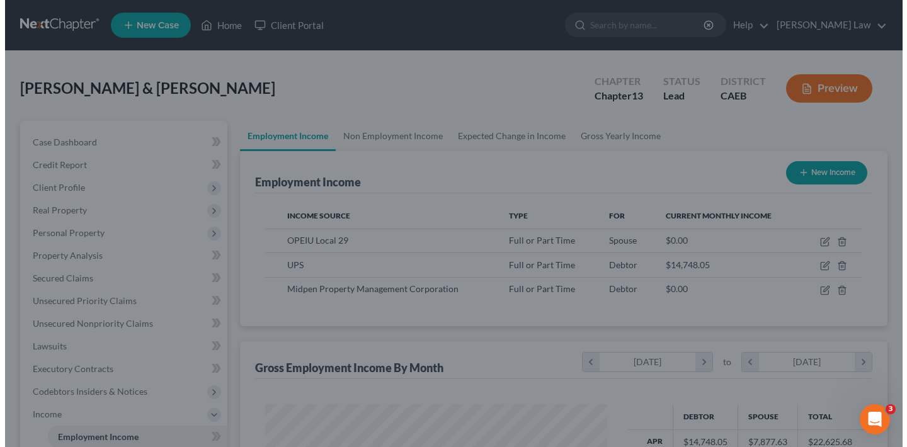
scroll to position [629916, 629778]
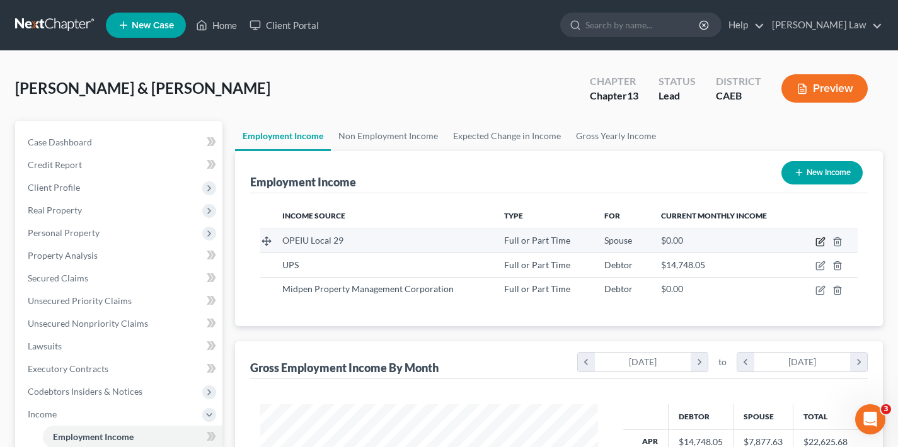
click at [819, 239] on icon "button" at bounding box center [820, 242] width 10 height 10
select select "0"
select select "4"
select select "0"
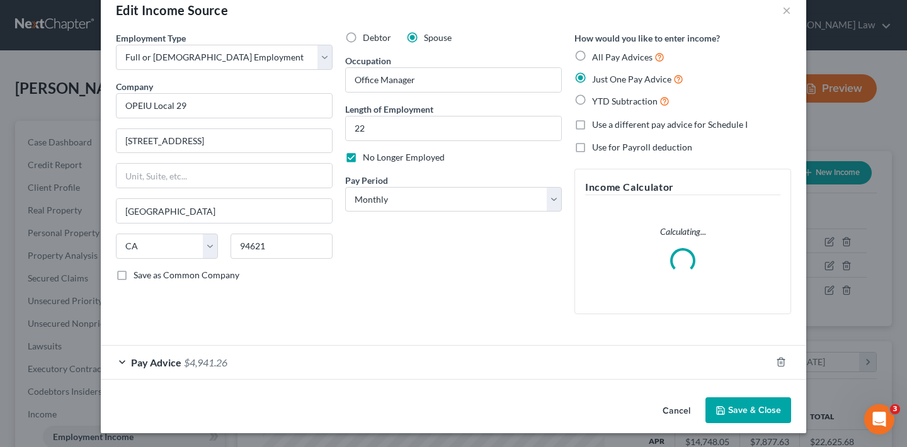
scroll to position [14, 0]
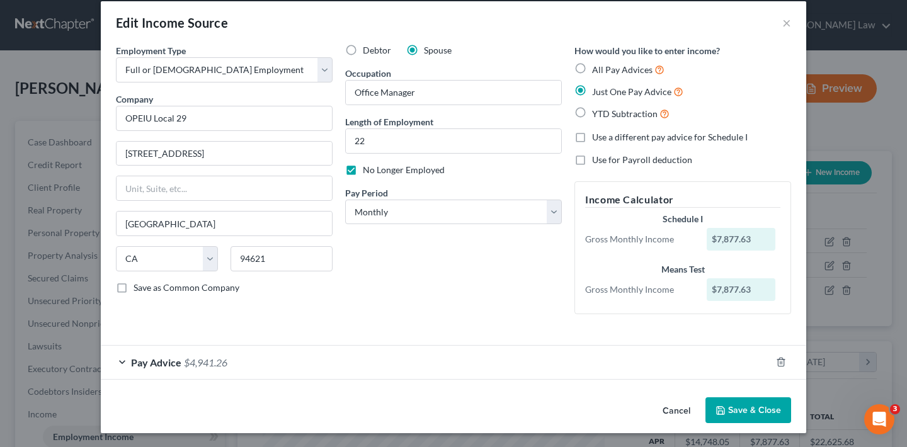
click at [207, 361] on span "$4,941.26" at bounding box center [205, 363] width 43 height 12
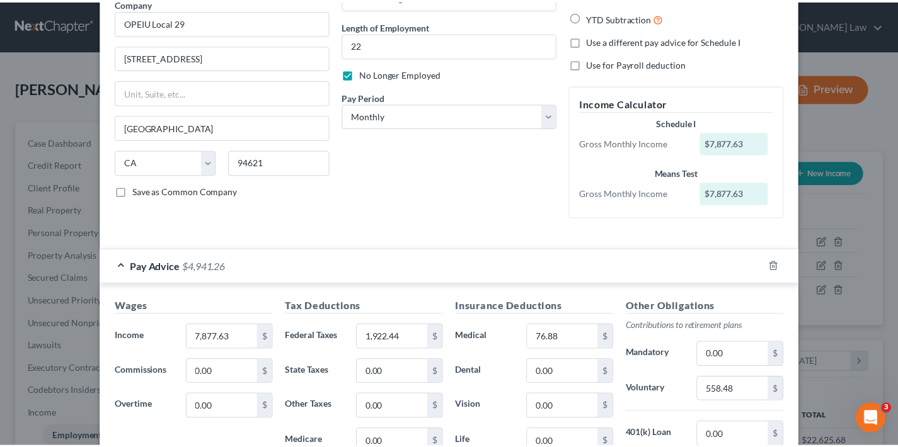
scroll to position [2, 0]
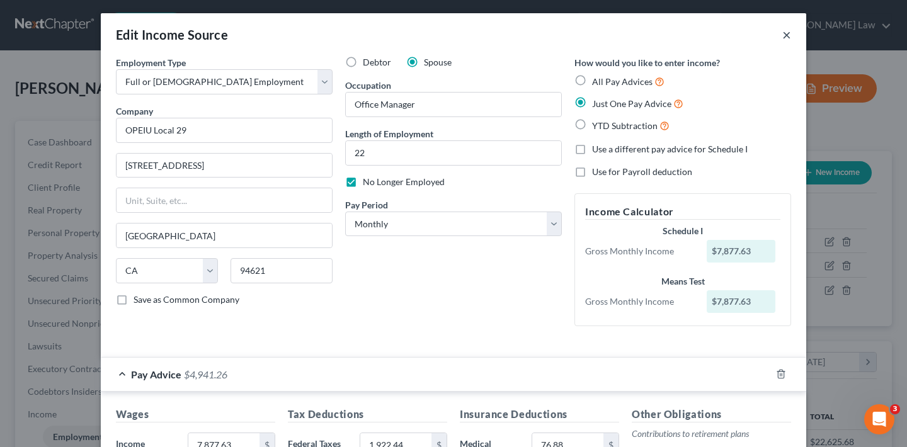
click at [783, 33] on button "×" at bounding box center [787, 34] width 9 height 15
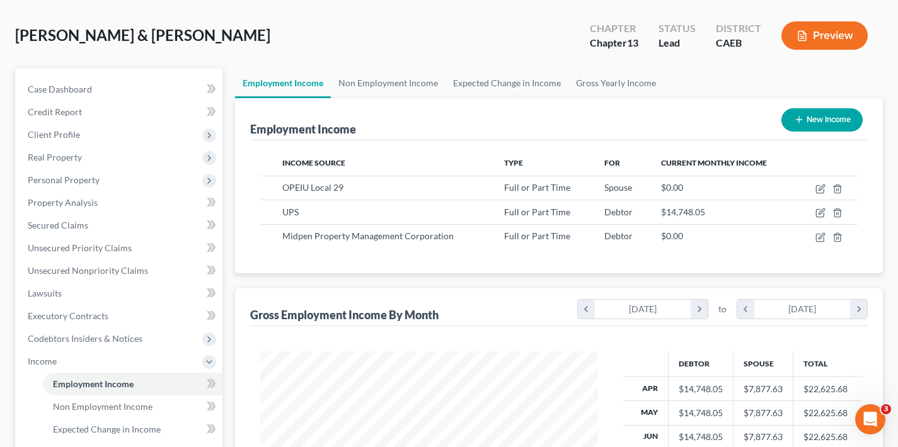
scroll to position [336, 0]
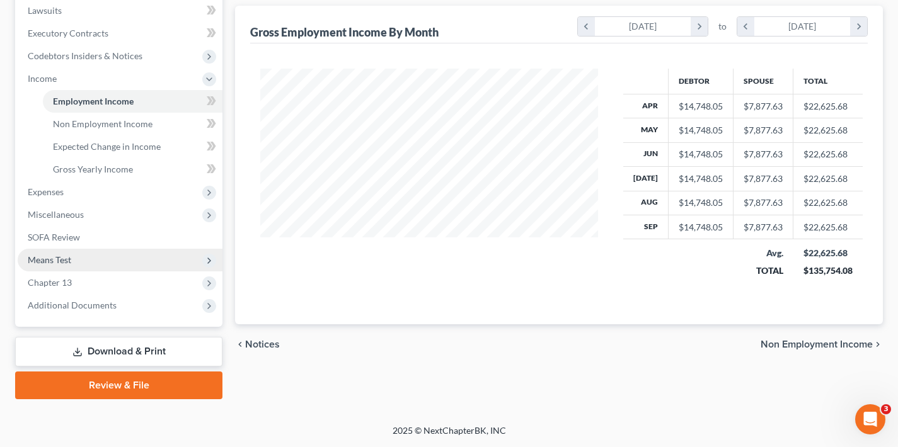
click at [101, 258] on span "Means Test" at bounding box center [120, 260] width 205 height 23
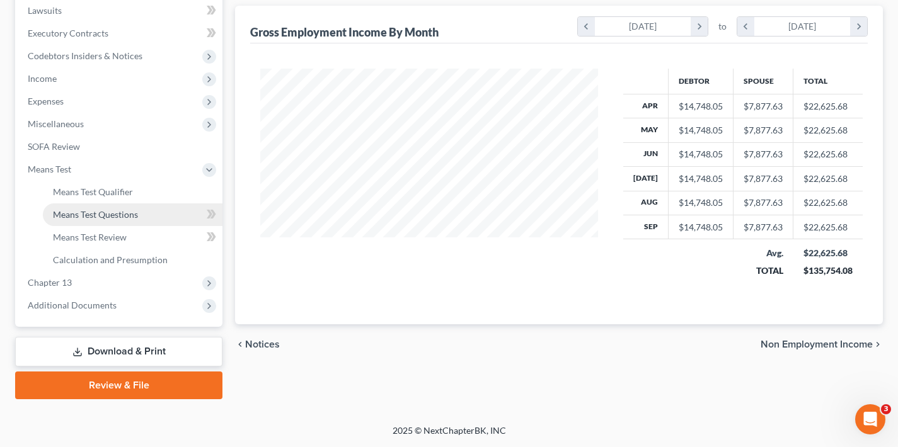
click at [108, 214] on span "Means Test Questions" at bounding box center [95, 214] width 85 height 11
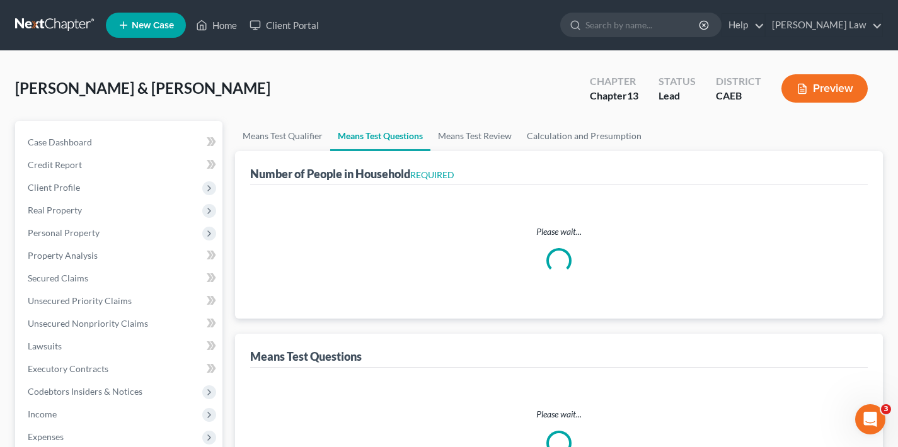
select select "1"
select select "60"
select select "0"
select select "60"
select select "5"
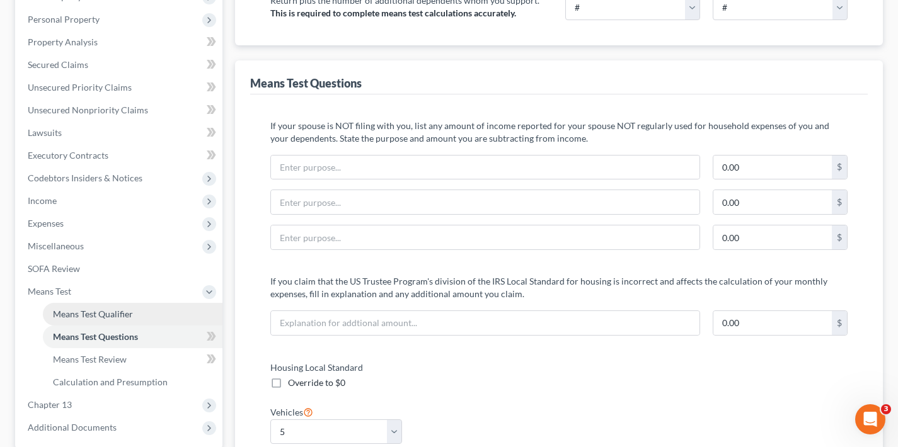
scroll to position [227, 0]
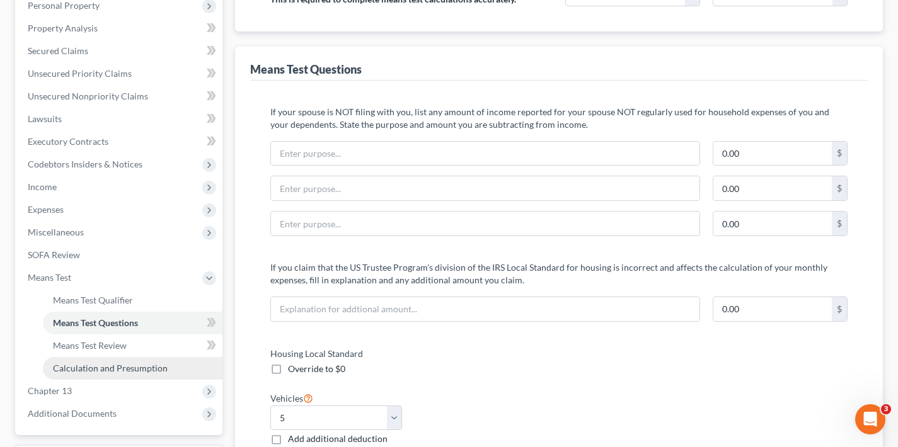
click at [139, 365] on span "Calculation and Presumption" at bounding box center [110, 368] width 115 height 11
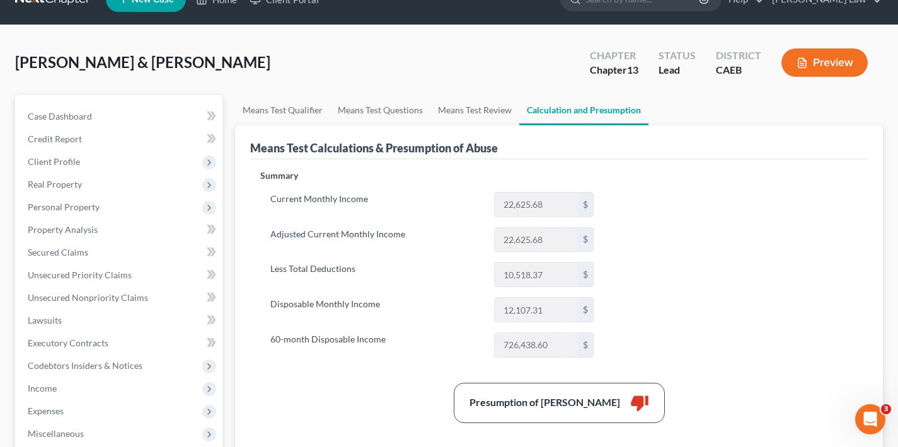
scroll to position [244, 0]
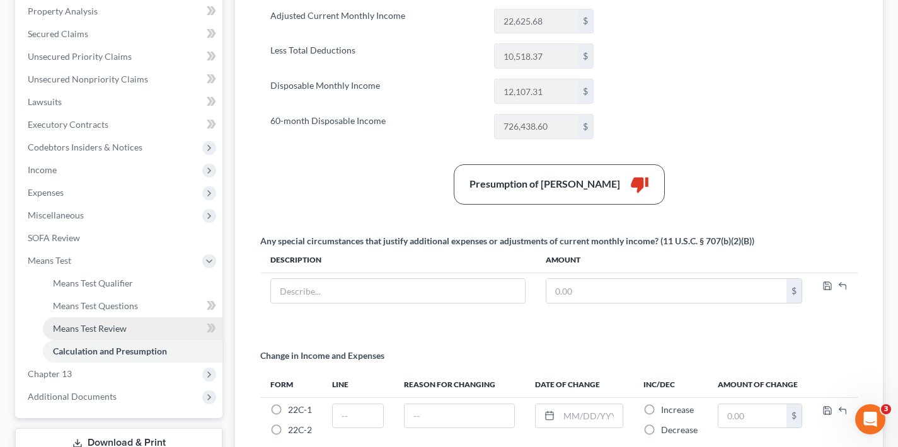
click at [95, 331] on span "Means Test Review" at bounding box center [90, 328] width 74 height 11
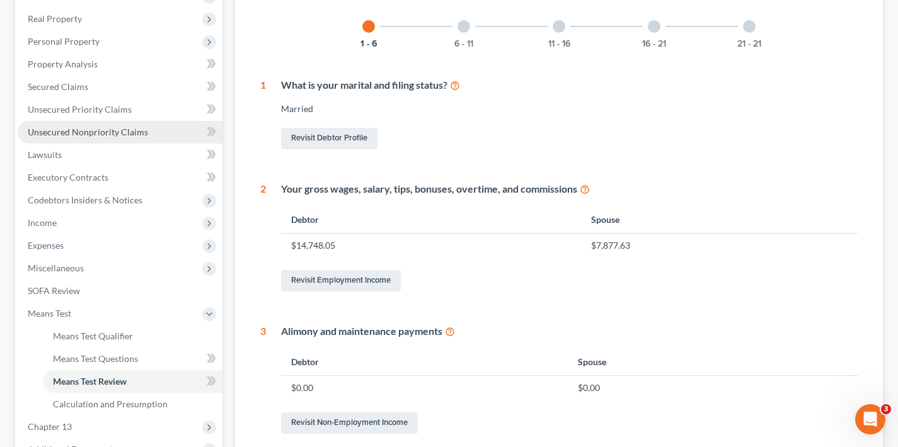
scroll to position [296, 0]
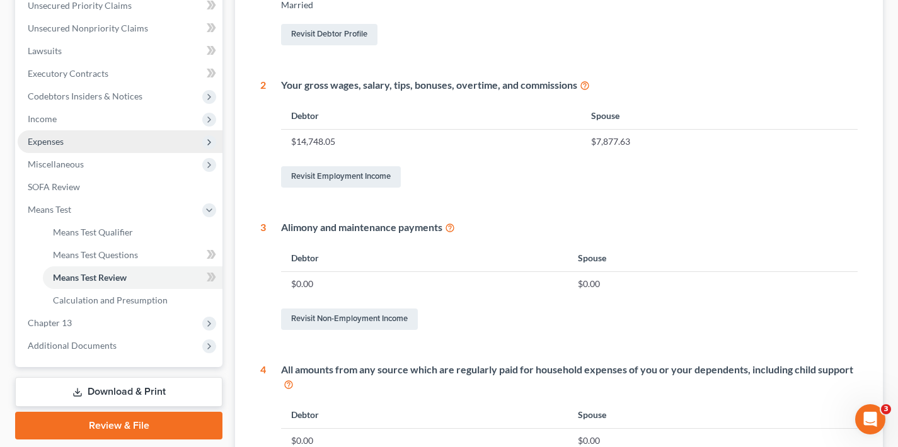
click at [97, 143] on span "Expenses" at bounding box center [120, 141] width 205 height 23
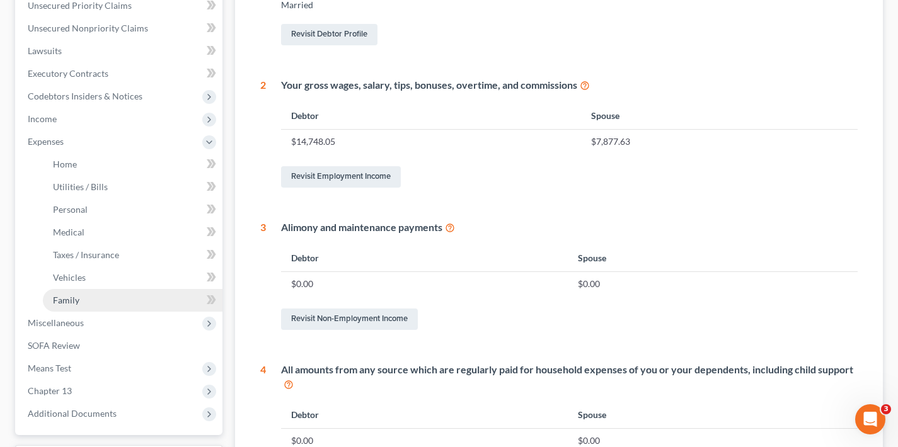
click at [96, 302] on link "Family" at bounding box center [133, 300] width 180 height 23
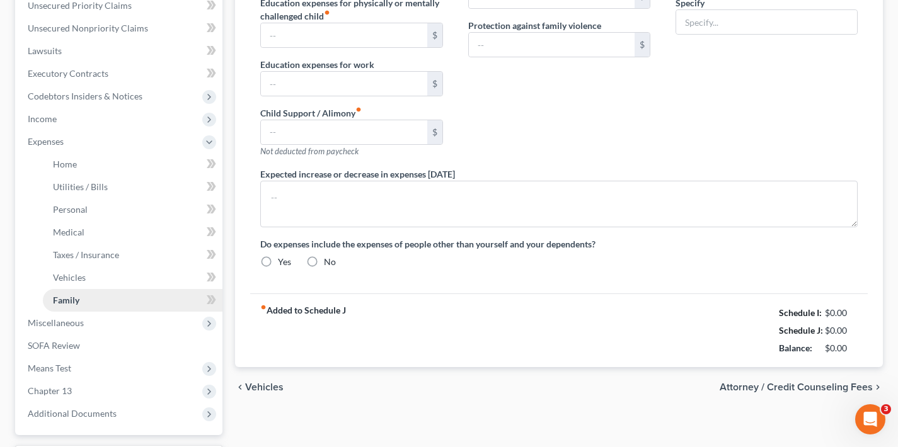
scroll to position [39, 0]
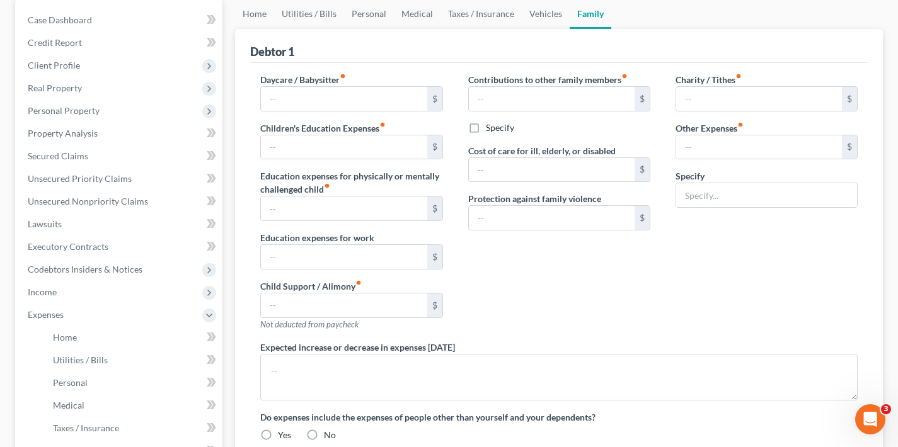
type input "0.00"
type input "150.00"
type input "0.00"
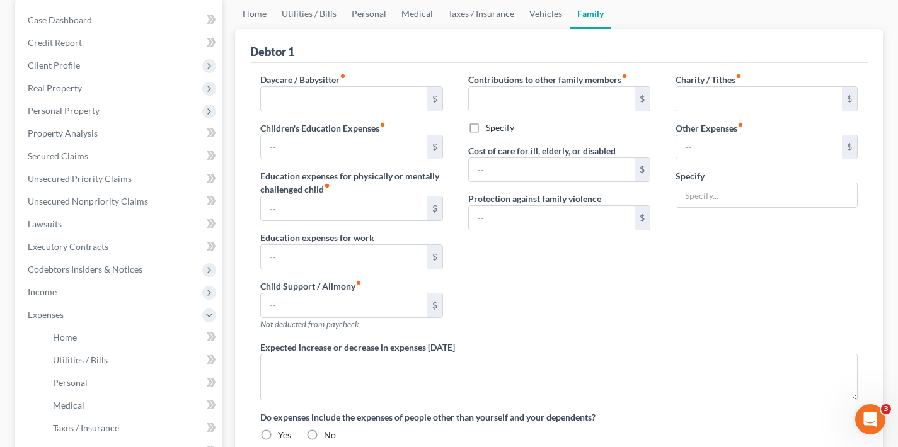
type input "155.00"
type input "100.00"
type input "0.00"
type input "40.00"
type input "0.00"
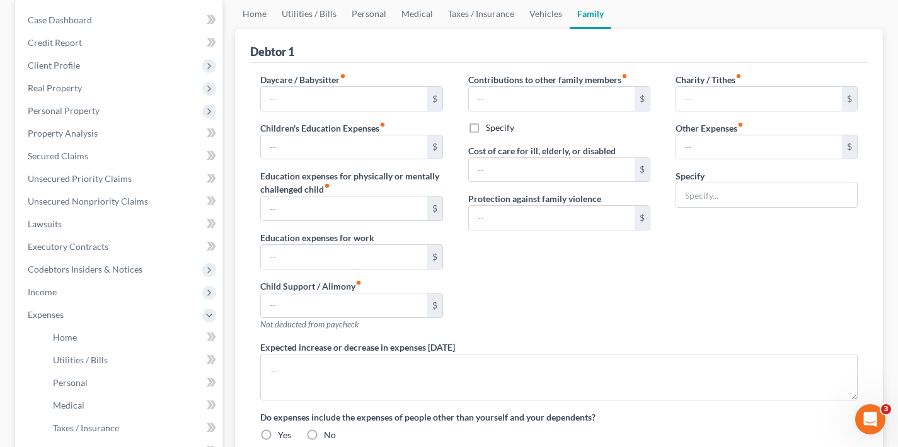
radio input "true"
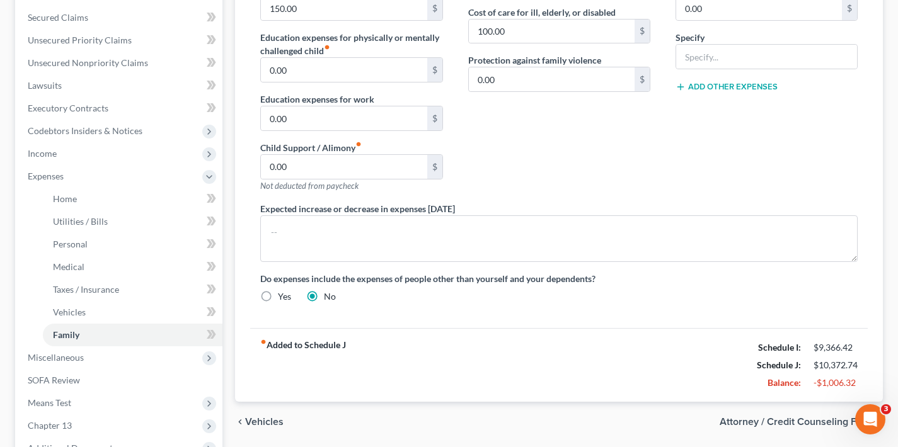
scroll to position [335, 0]
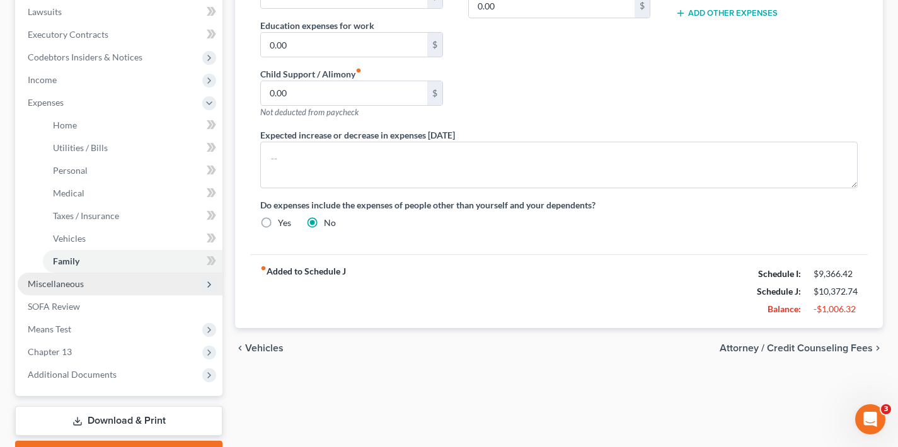
click at [93, 285] on span "Miscellaneous" at bounding box center [120, 284] width 205 height 23
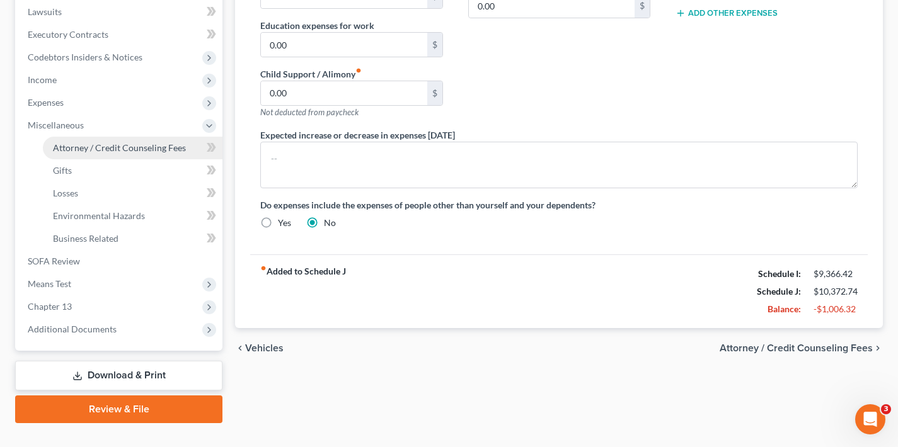
click at [133, 147] on span "Attorney / Credit Counseling Fees" at bounding box center [119, 147] width 133 height 11
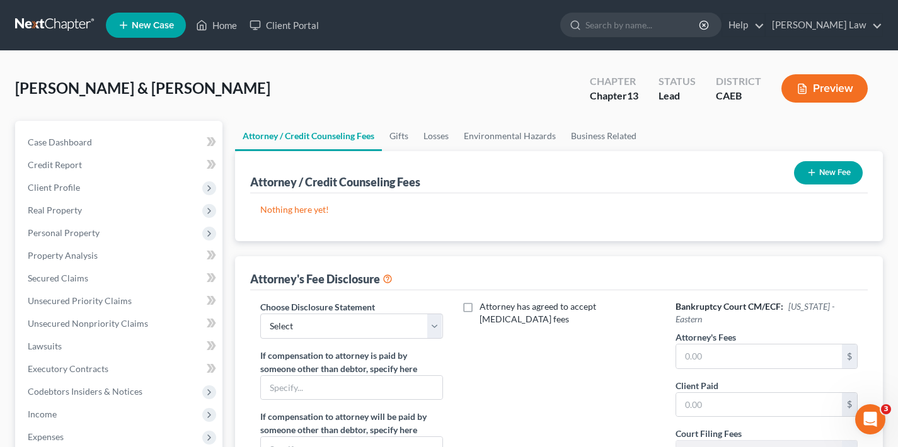
click at [824, 171] on button "New Fee" at bounding box center [828, 172] width 69 height 23
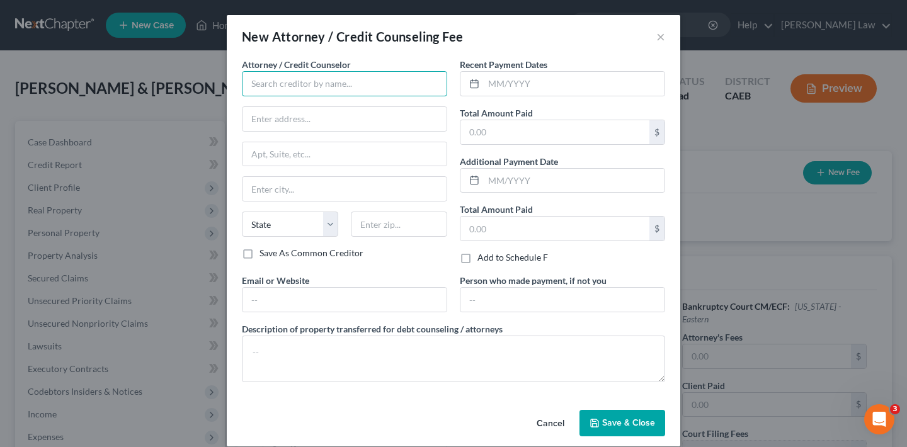
click at [348, 86] on input "text" at bounding box center [344, 83] width 205 height 25
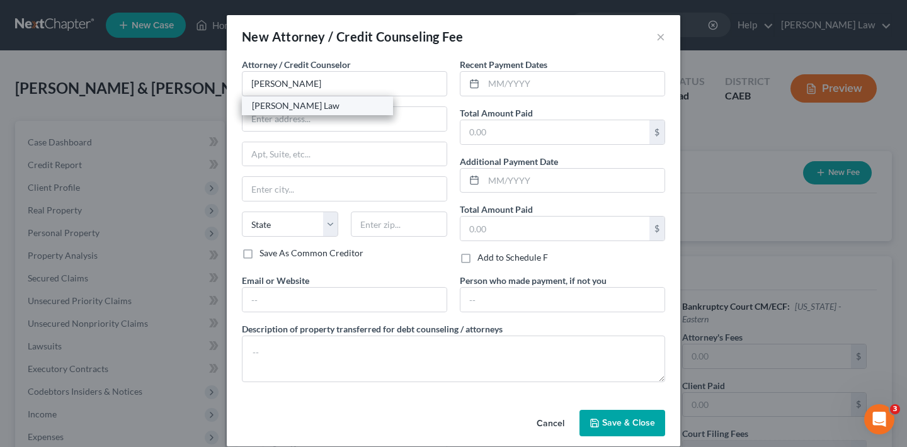
click at [357, 104] on div "[PERSON_NAME] Law" at bounding box center [317, 106] width 131 height 13
type input "[PERSON_NAME] Law"
type input "[STREET_ADDRESS]"
type input "Ste 200"
type input "San [PERSON_NAME]"
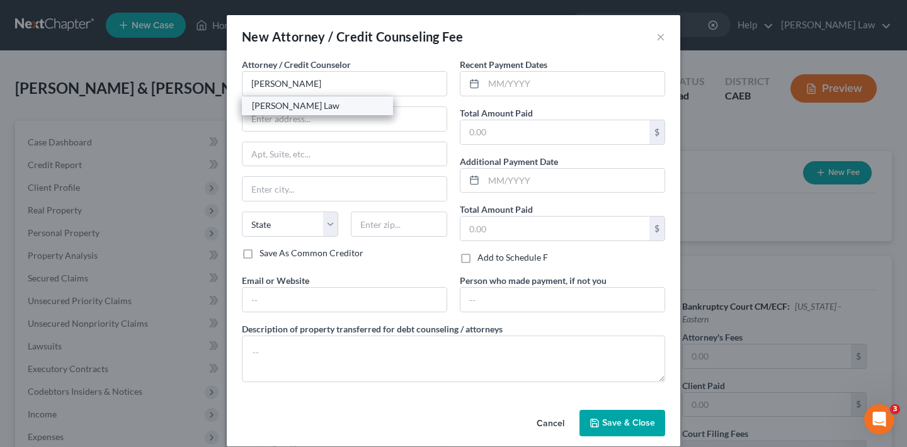
select select "4"
type input "94583"
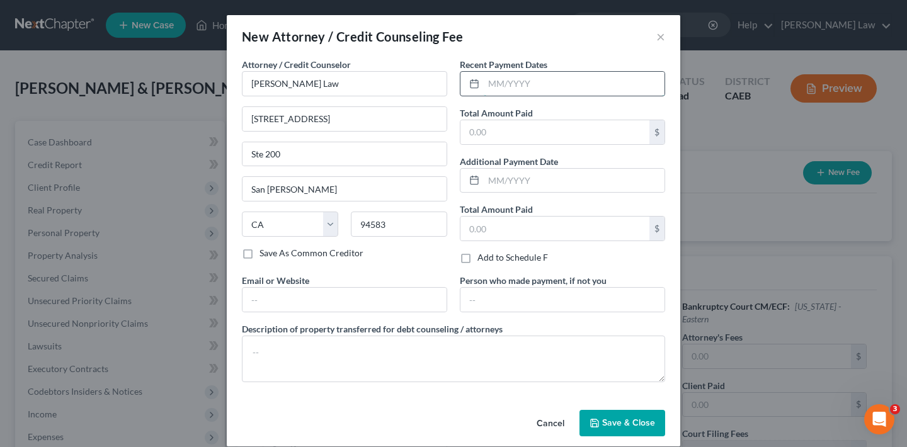
click at [509, 86] on input "text" at bounding box center [574, 84] width 181 height 24
click at [521, 88] on input "[DATE]" at bounding box center [574, 84] width 181 height 24
type input "[DATE]"
click at [511, 134] on input "text" at bounding box center [555, 132] width 189 height 24
type input "5,800"
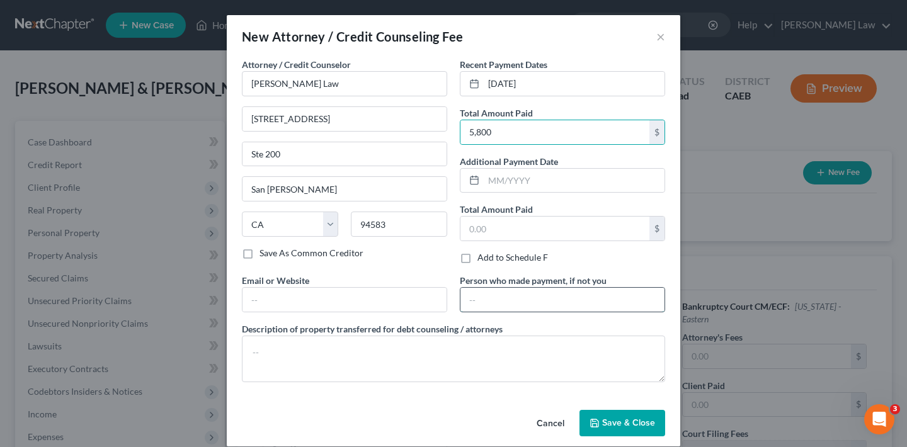
click at [518, 302] on input "text" at bounding box center [563, 300] width 204 height 24
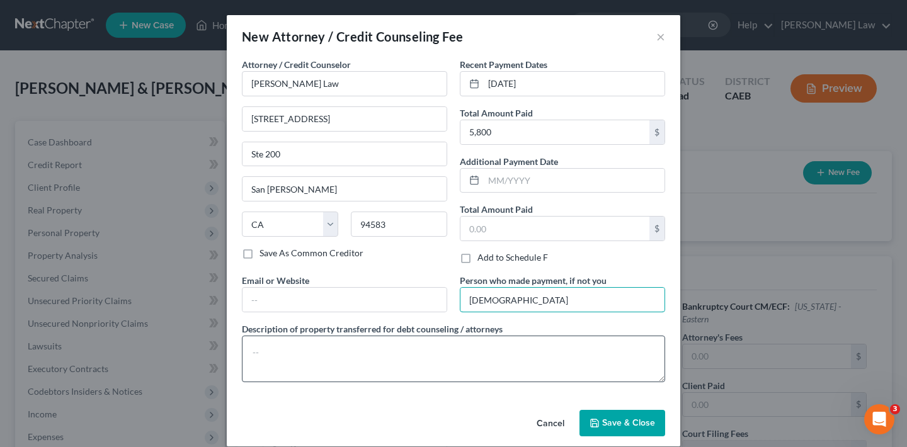
type input "[DEMOGRAPHIC_DATA]"
click at [428, 360] on textarea at bounding box center [453, 359] width 423 height 47
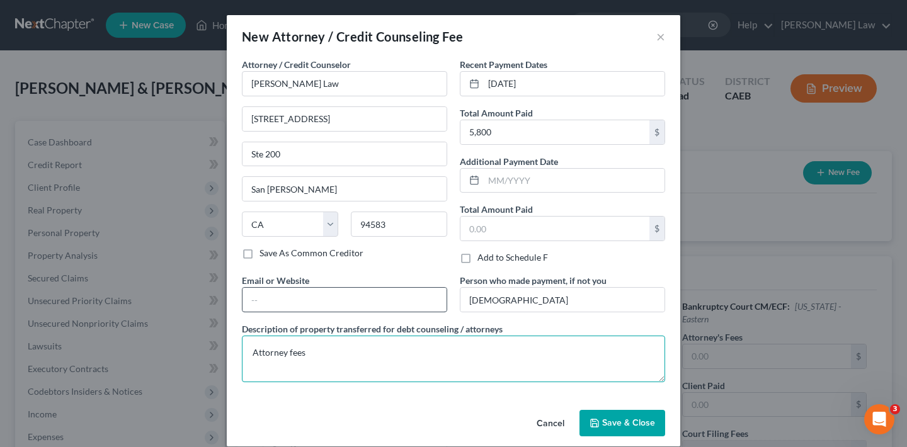
type textarea "Attorney fees"
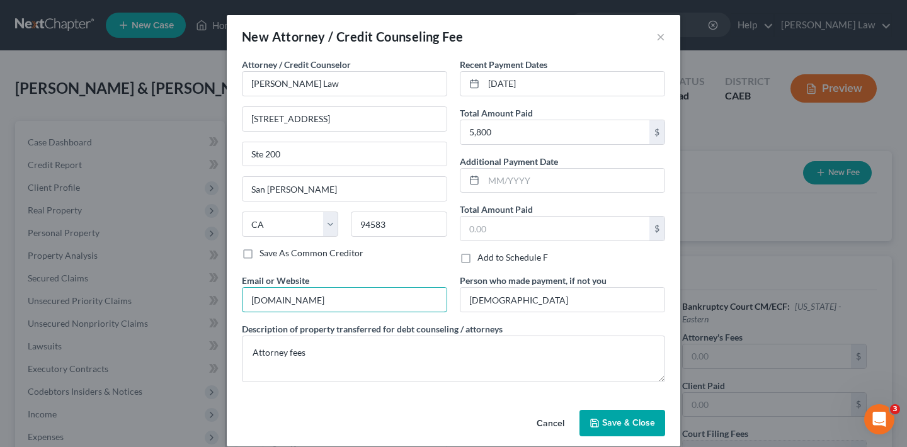
type input "[DOMAIN_NAME]"
click at [639, 428] on span "Save & Close" at bounding box center [628, 423] width 53 height 11
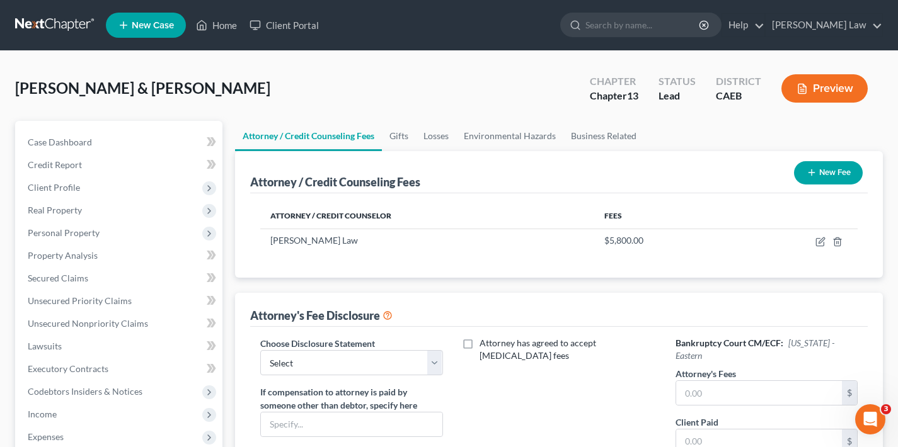
scroll to position [3, 0]
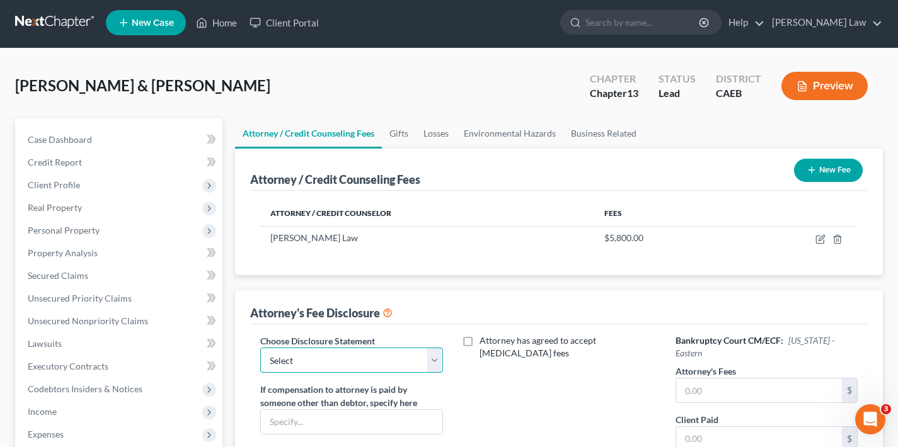
select select "0"
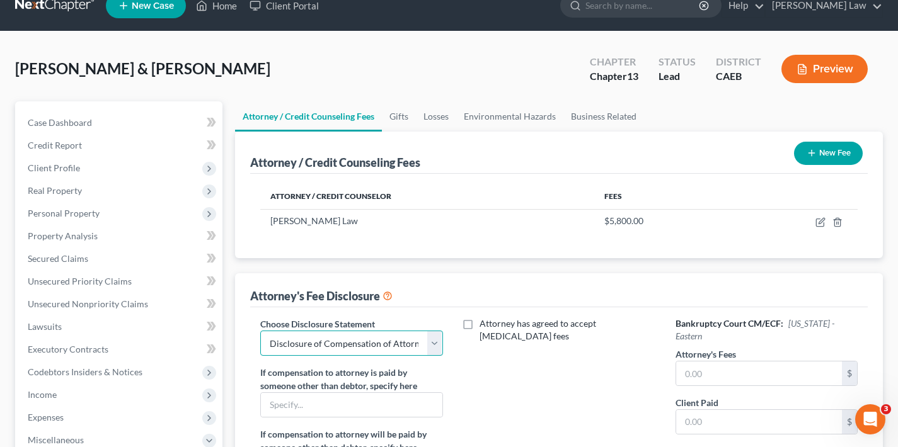
scroll to position [127, 0]
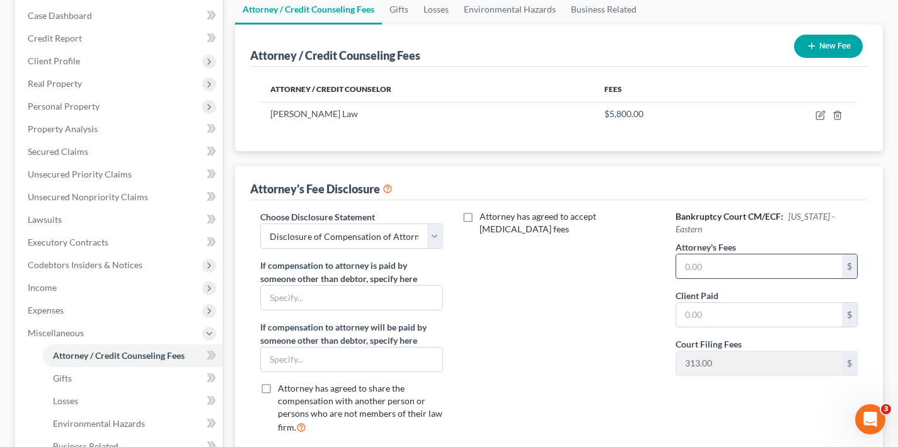
click at [719, 272] on input "text" at bounding box center [759, 267] width 166 height 24
type input "5,800"
click at [723, 316] on input "text" at bounding box center [759, 315] width 166 height 24
type input "5,800"
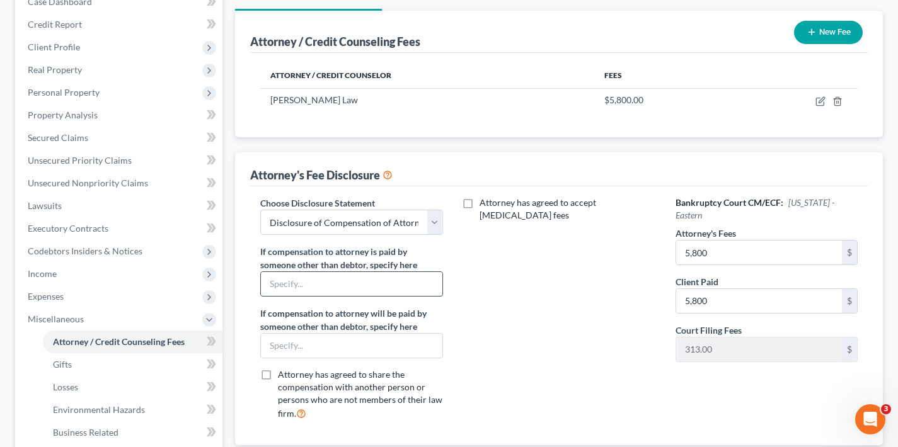
click at [382, 290] on input "text" at bounding box center [351, 284] width 181 height 24
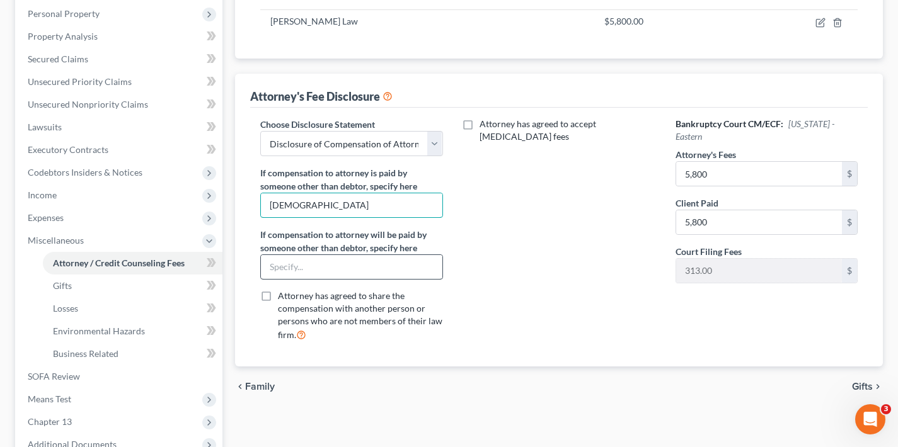
scroll to position [255, 0]
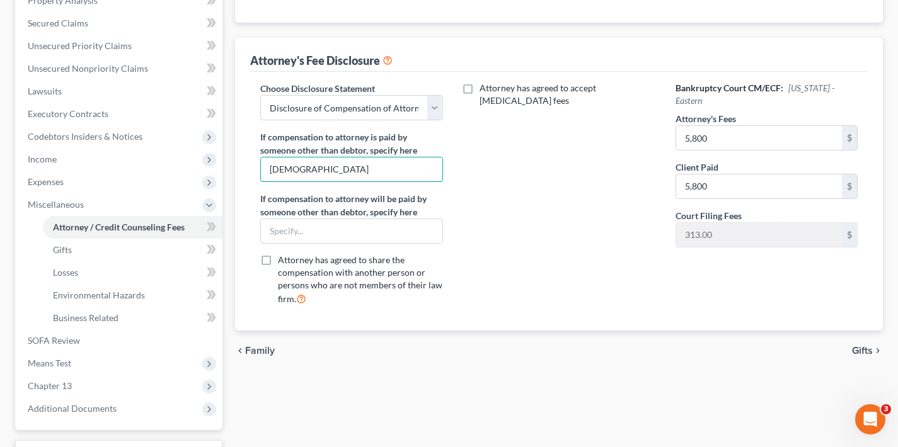
type input "[DEMOGRAPHIC_DATA]"
click at [868, 350] on span "Gifts" at bounding box center [862, 351] width 21 height 10
